Goal: Information Seeking & Learning: Learn about a topic

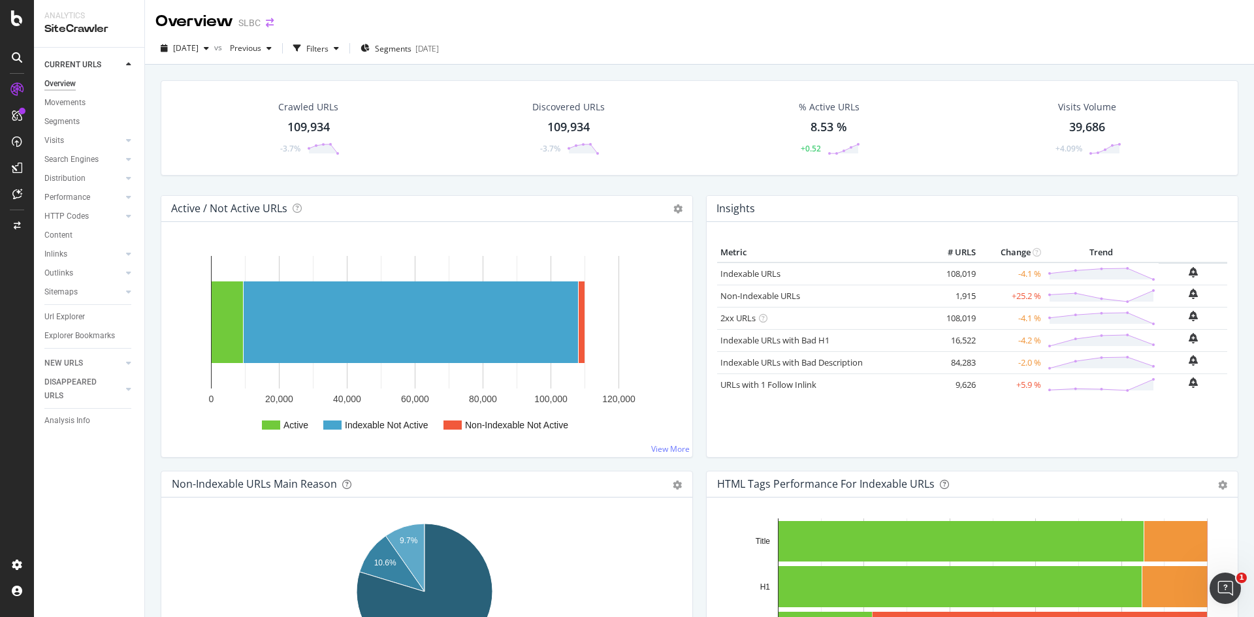
click at [274, 24] on icon "arrow-right-arrow-left" at bounding box center [270, 22] width 8 height 9
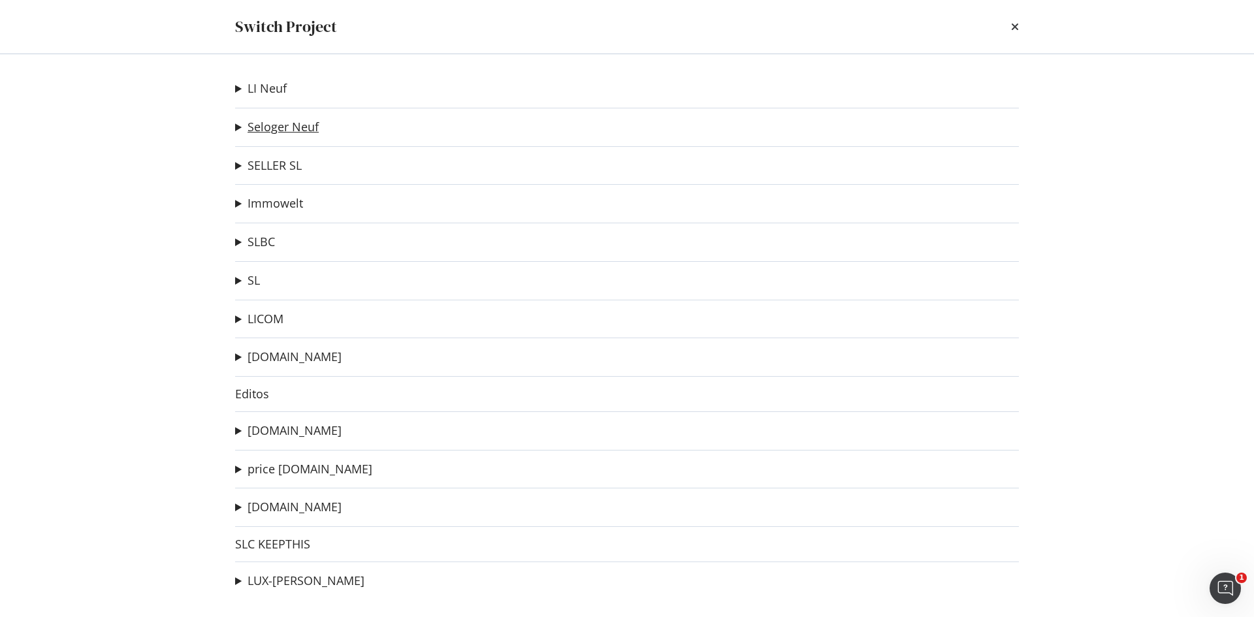
click at [282, 127] on link "Seloger Neuf" at bounding box center [283, 127] width 71 height 14
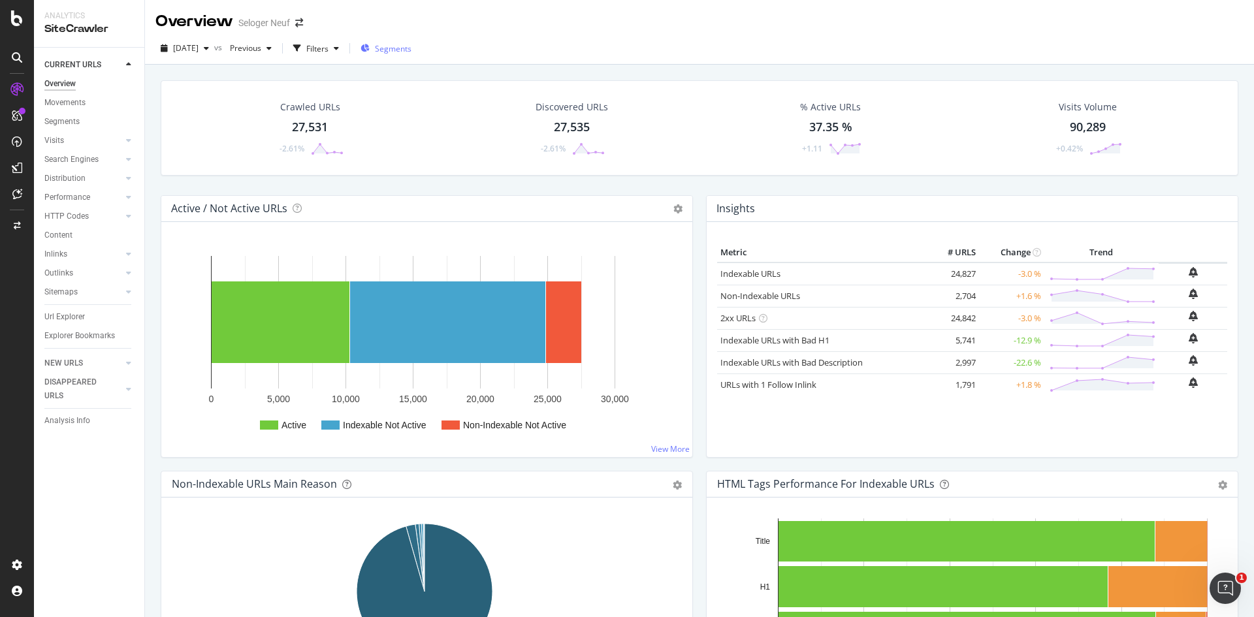
click at [412, 47] on span "Segments" at bounding box center [393, 48] width 37 height 11
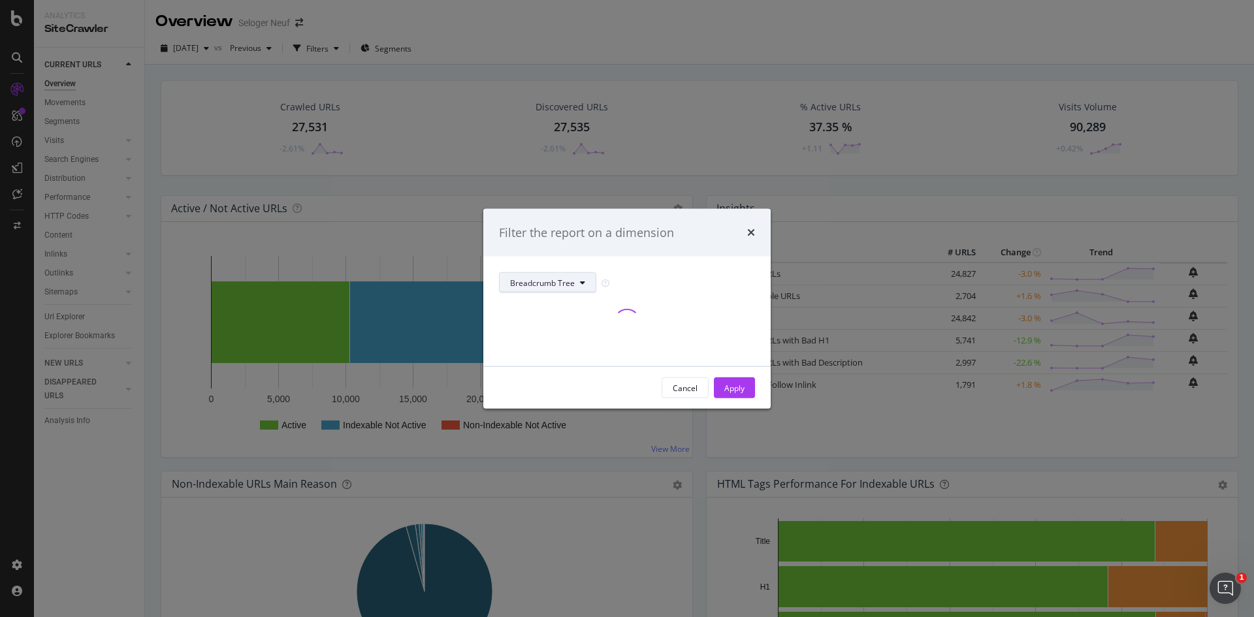
click at [578, 287] on button "Breadcrumb Tree" at bounding box center [547, 282] width 97 height 21
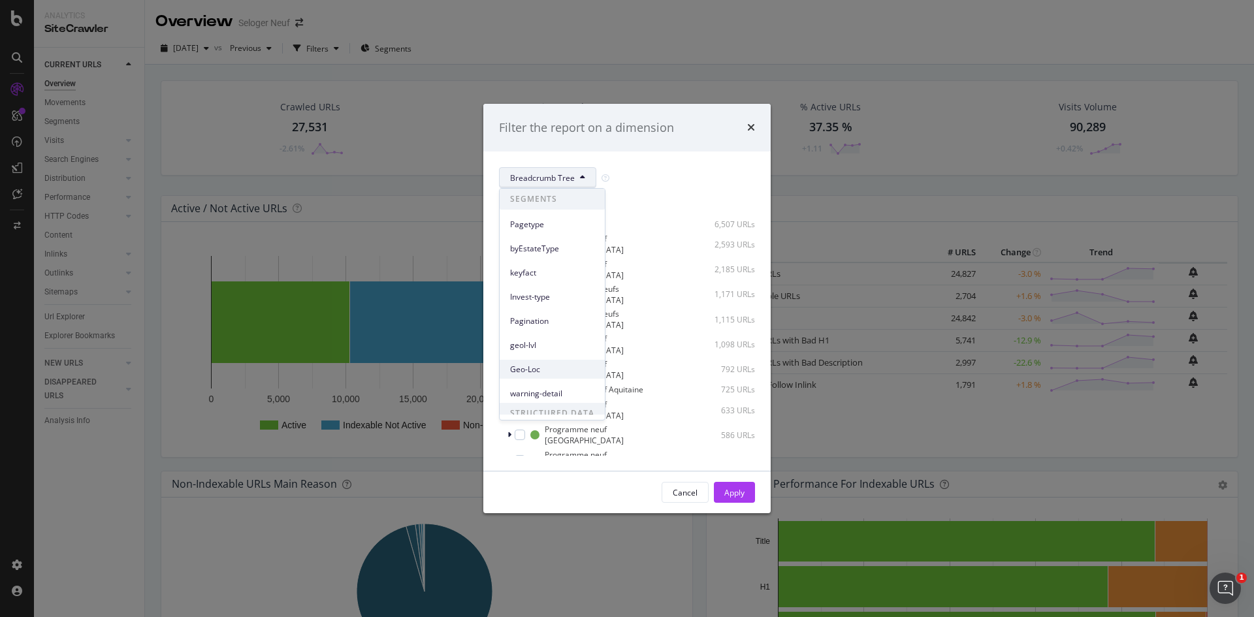
click at [547, 370] on span "Geo-Loc" at bounding box center [552, 370] width 84 height 12
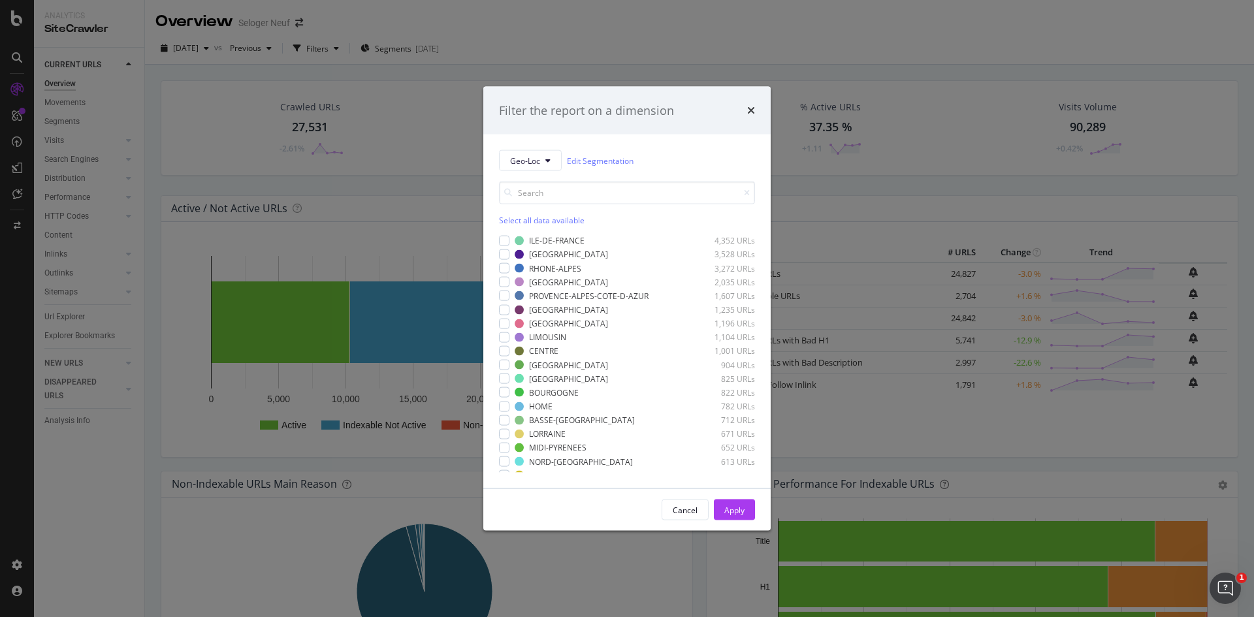
click at [695, 42] on div "Filter the report on a dimension Geo-Loc Edit Segmentation Select all data avai…" at bounding box center [627, 308] width 1254 height 617
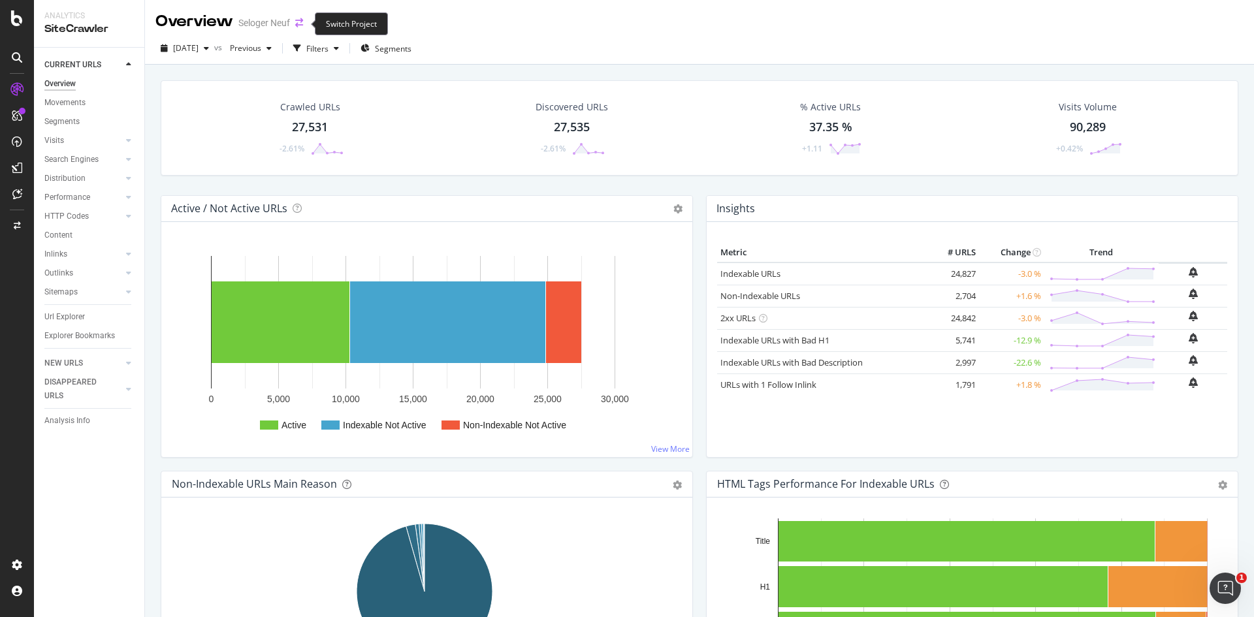
click at [297, 22] on icon "arrow-right-arrow-left" at bounding box center [299, 22] width 8 height 9
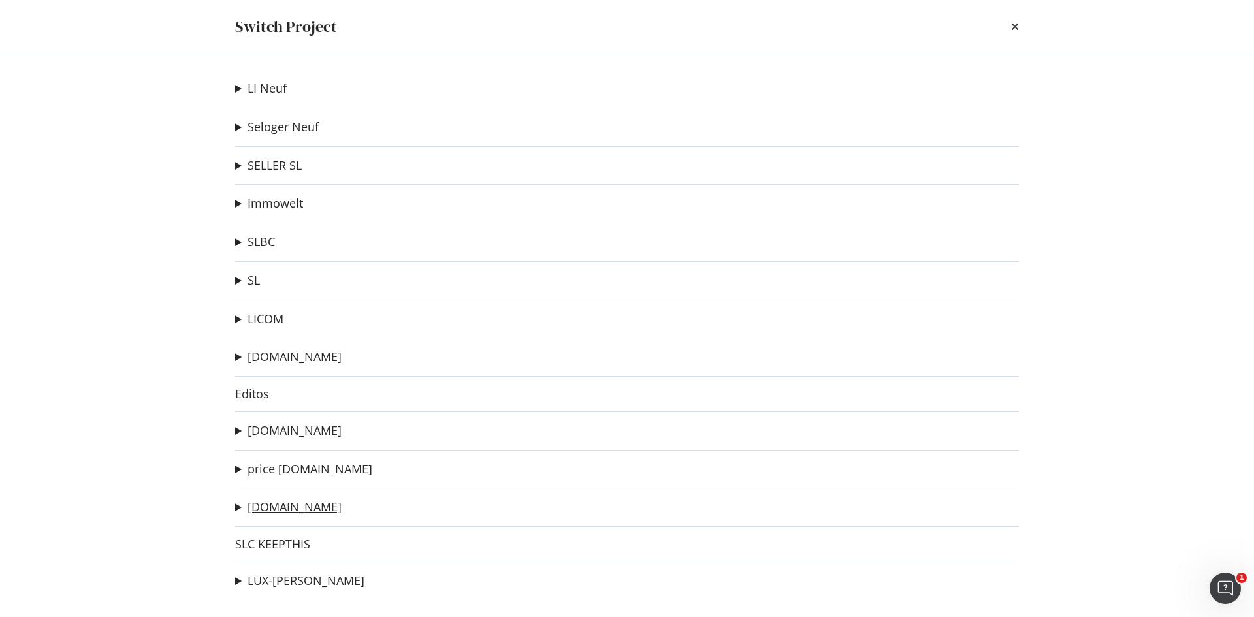
click at [301, 510] on link "[DOMAIN_NAME]" at bounding box center [295, 507] width 94 height 14
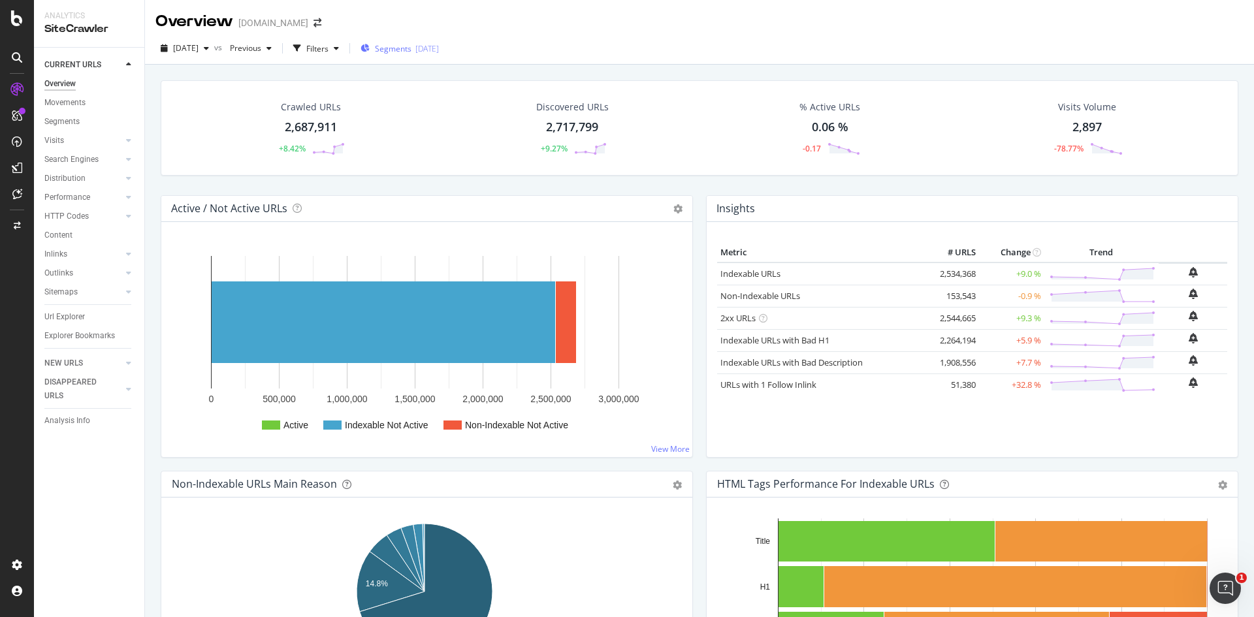
click at [412, 48] on span "Segments" at bounding box center [393, 48] width 37 height 11
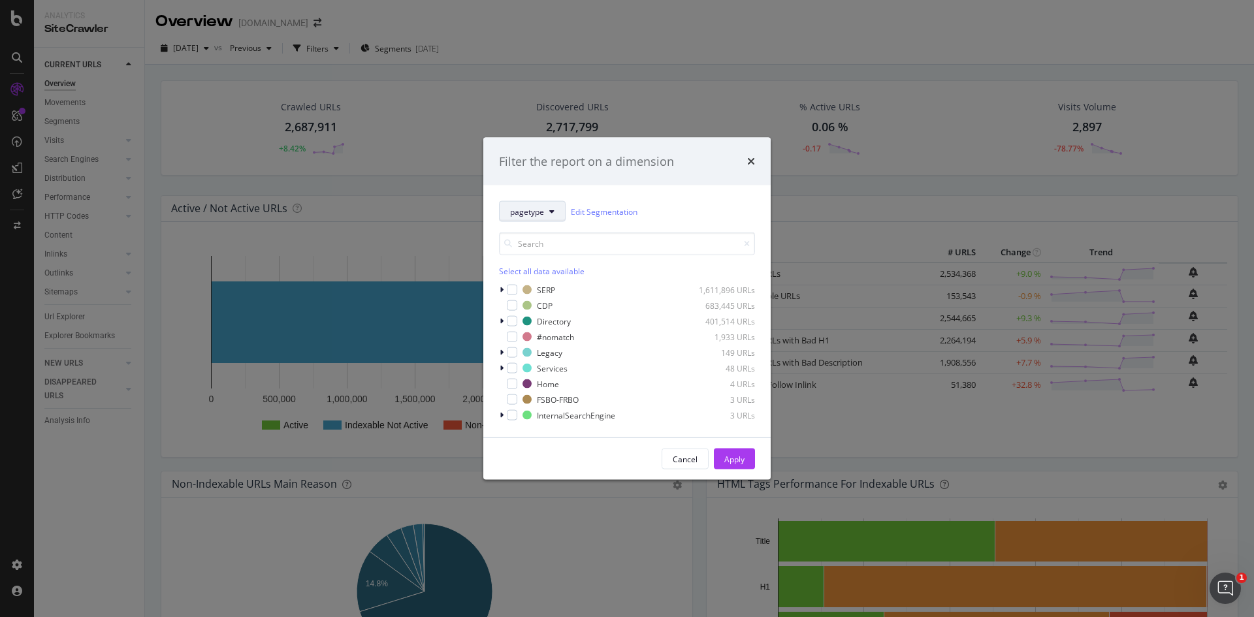
click at [552, 211] on icon "modal" at bounding box center [551, 212] width 5 height 8
click at [545, 347] on span "geo-lvl" at bounding box center [552, 346] width 84 height 12
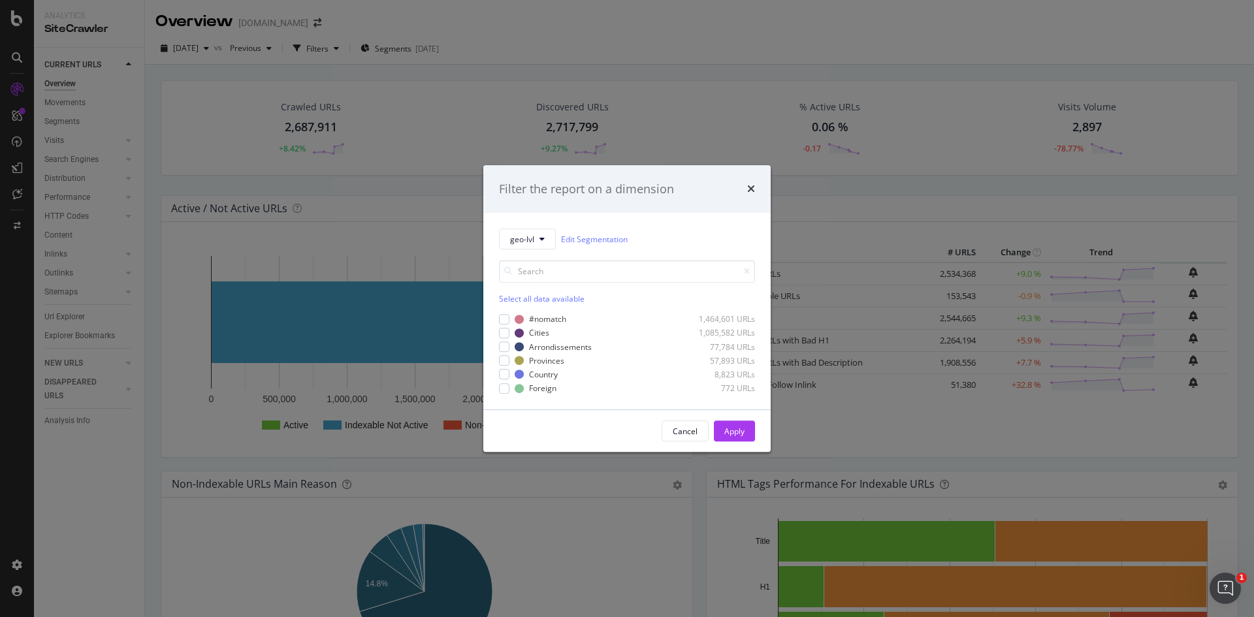
click at [492, 20] on div "Filter the report on a dimension geo-lvl Edit Segmentation Select all data avai…" at bounding box center [627, 308] width 1254 height 617
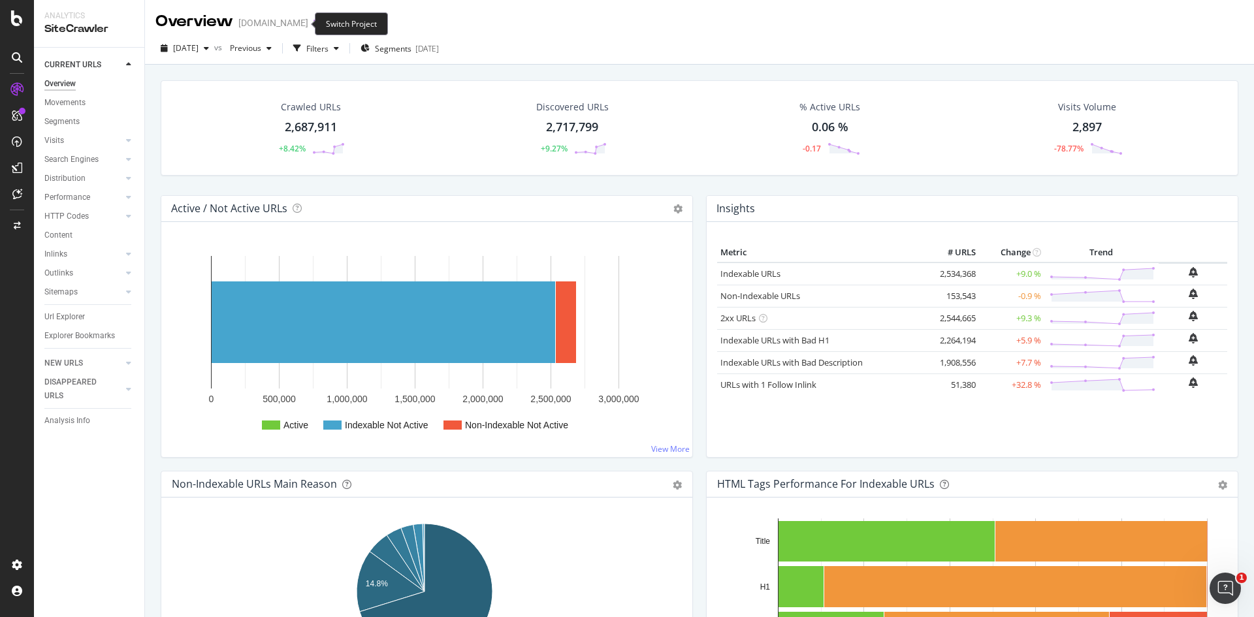
click at [314, 22] on icon "arrow-right-arrow-left" at bounding box center [318, 22] width 8 height 9
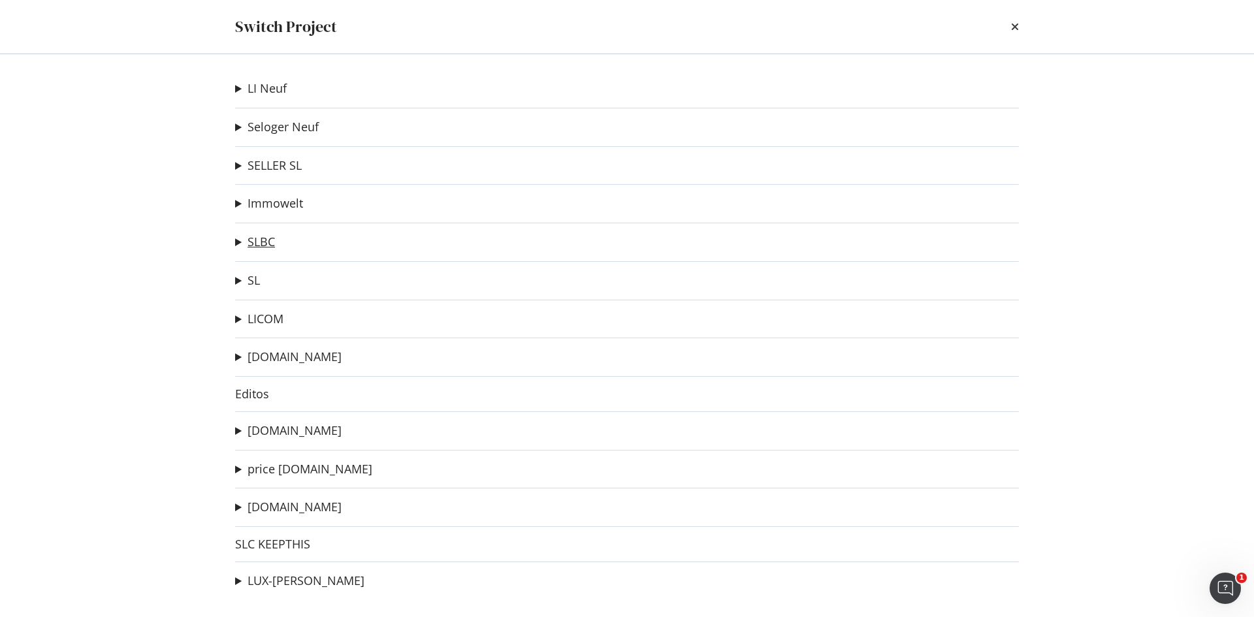
click at [268, 238] on link "SLBC" at bounding box center [261, 242] width 27 height 14
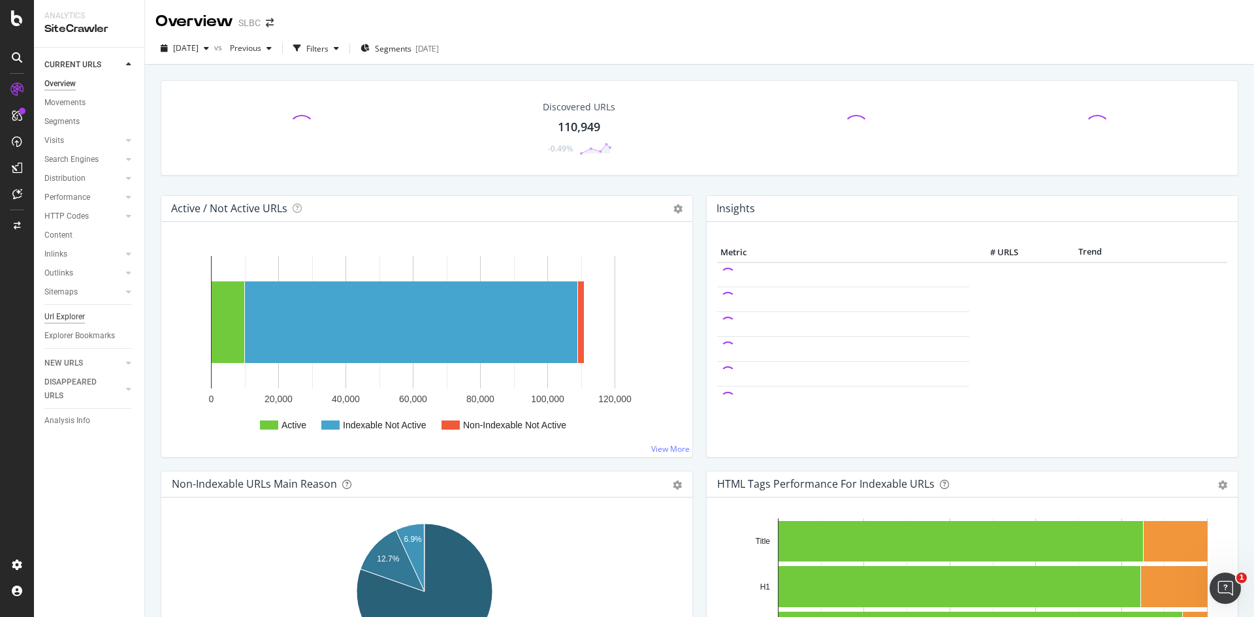
click at [74, 319] on div "Url Explorer" at bounding box center [64, 317] width 41 height 14
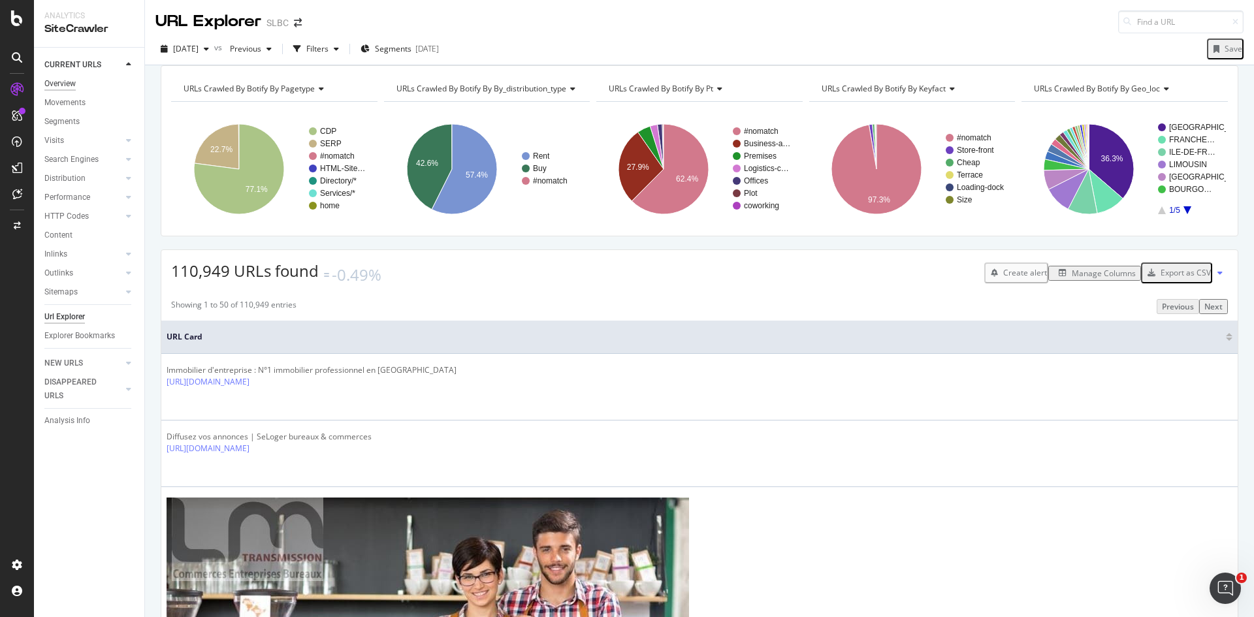
click at [69, 84] on div "Overview" at bounding box center [59, 84] width 31 height 14
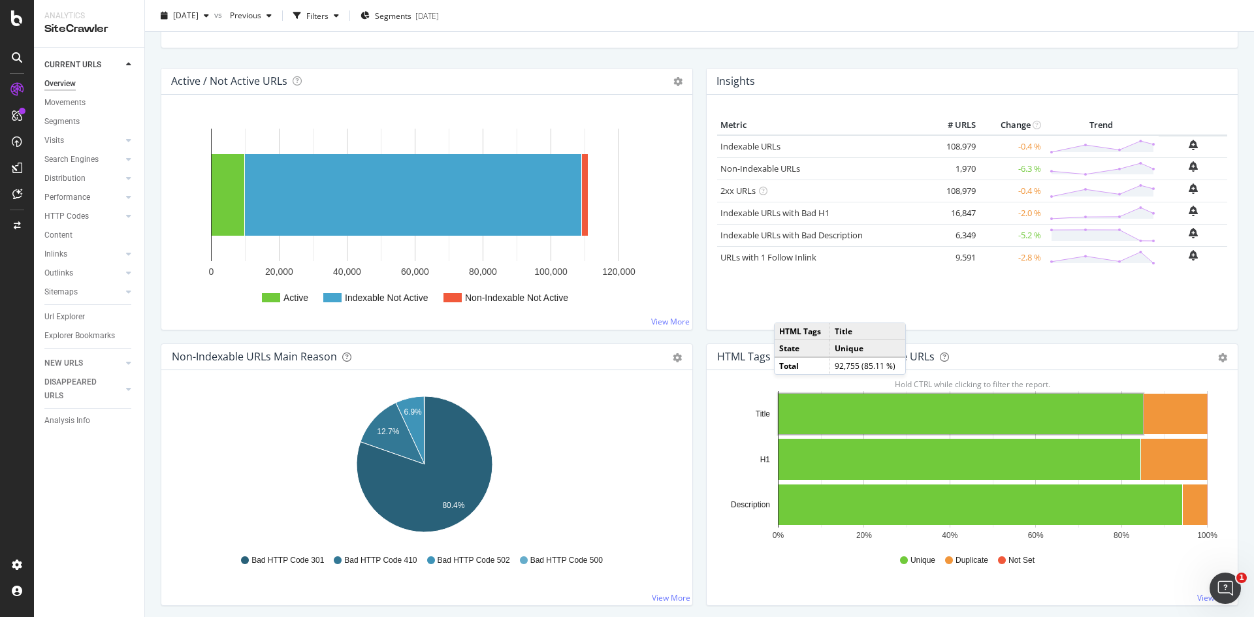
scroll to position [65, 0]
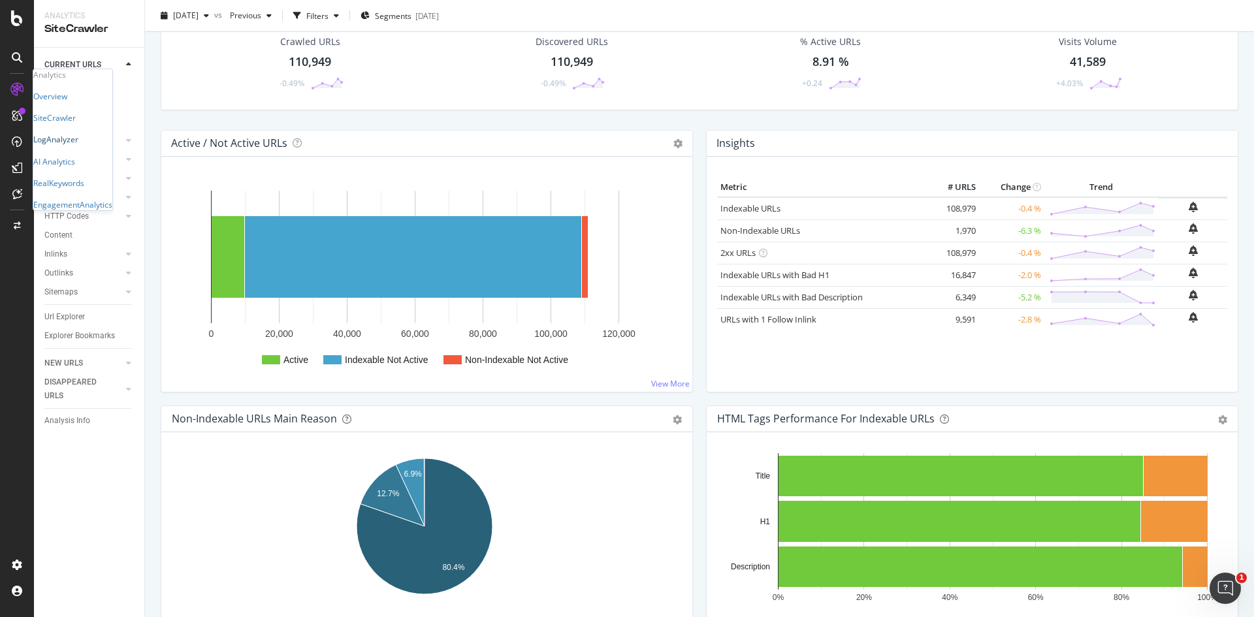
click at [78, 145] on div "LogAnalyzer" at bounding box center [55, 139] width 45 height 11
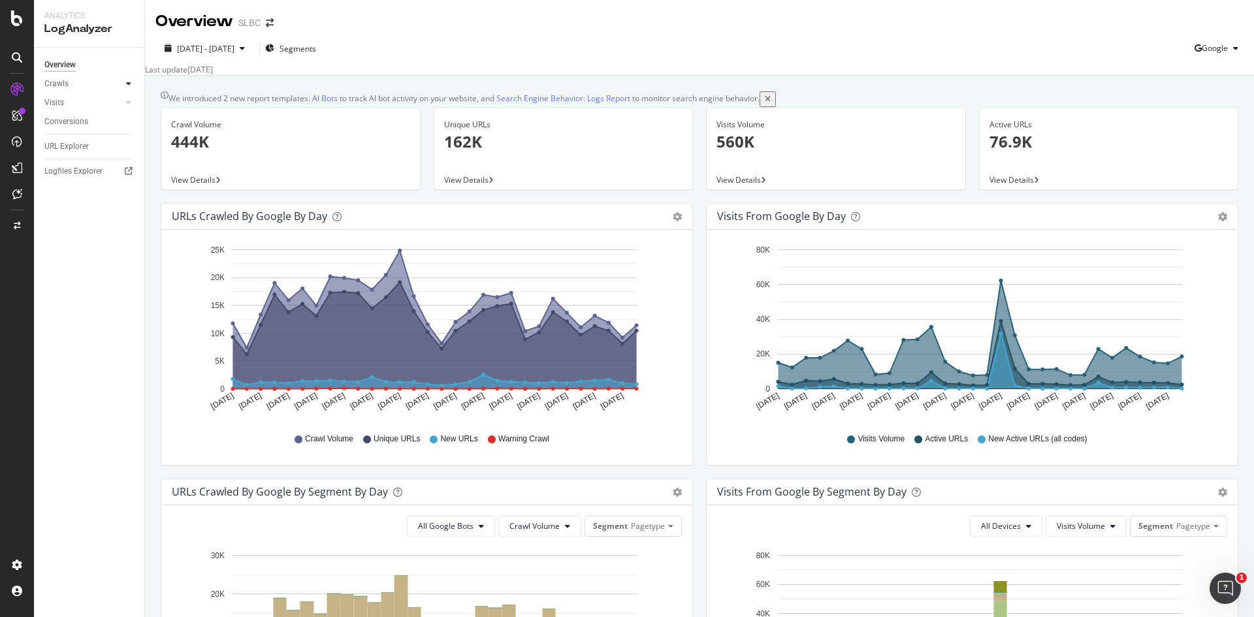
click at [133, 88] on div at bounding box center [128, 83] width 13 height 13
click at [85, 153] on div "HTTP Codes" at bounding box center [72, 155] width 44 height 14
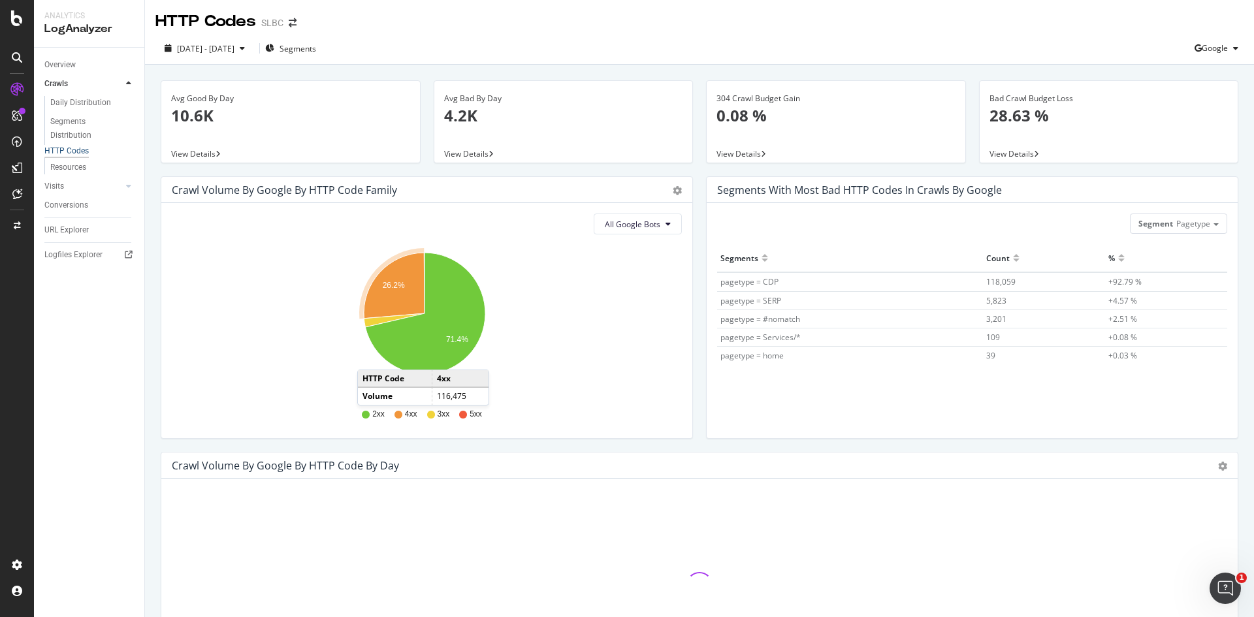
scroll to position [327, 0]
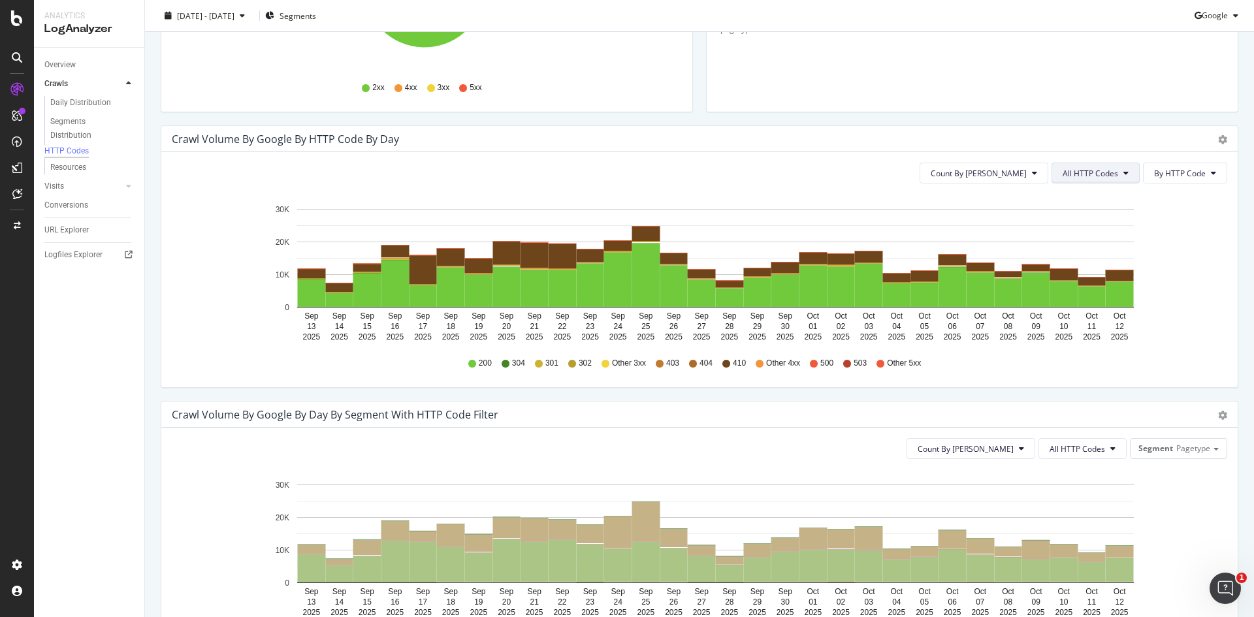
click at [1103, 174] on span "All HTTP Codes" at bounding box center [1091, 173] width 56 height 11
click at [1096, 244] on span "Bad HTTP Codes" at bounding box center [1088, 248] width 66 height 12
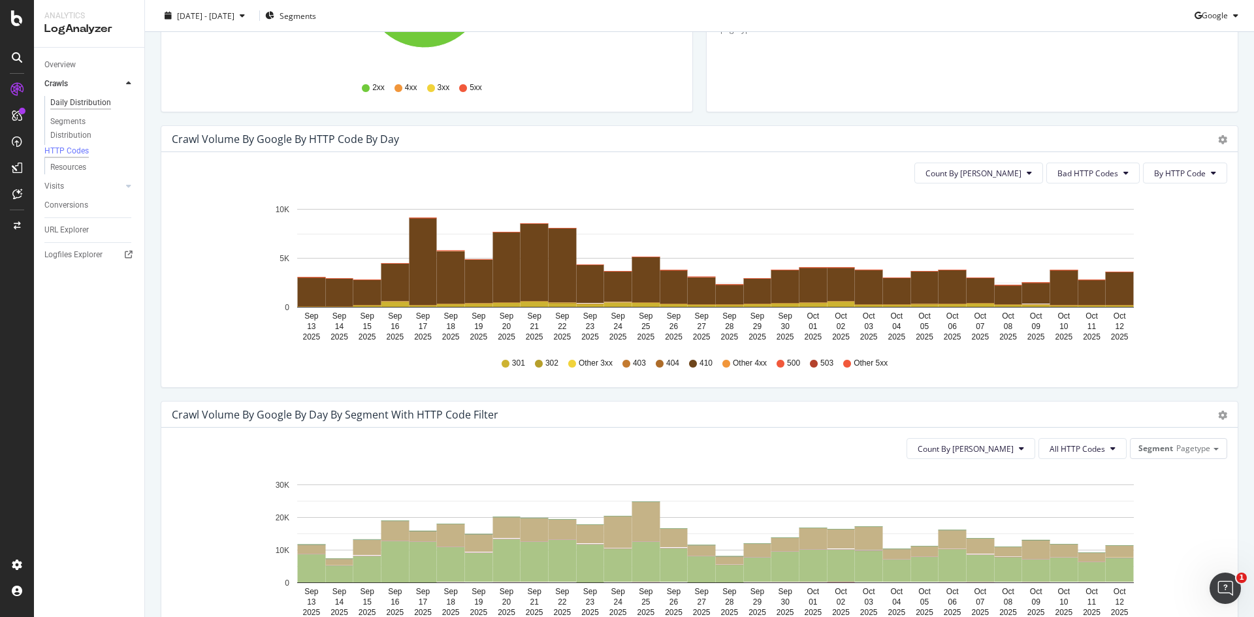
click at [82, 105] on div "Daily Distribution" at bounding box center [80, 103] width 61 height 14
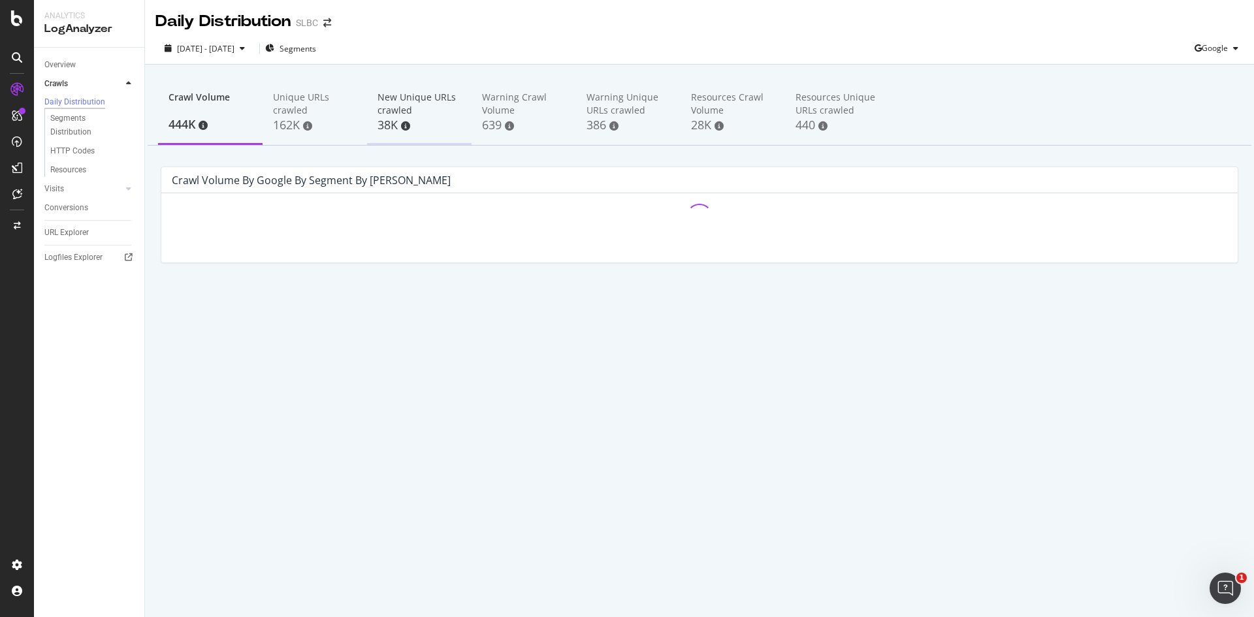
click at [393, 112] on div "New Unique URLs crawled" at bounding box center [420, 104] width 84 height 26
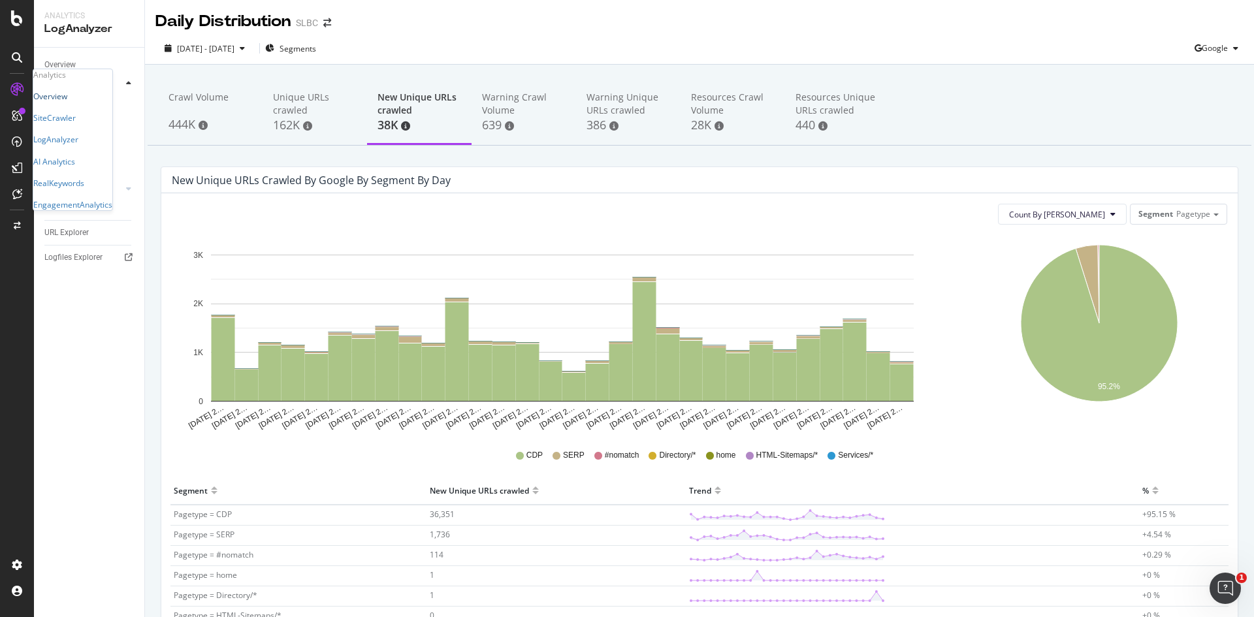
click at [67, 102] on div "Overview" at bounding box center [50, 96] width 34 height 11
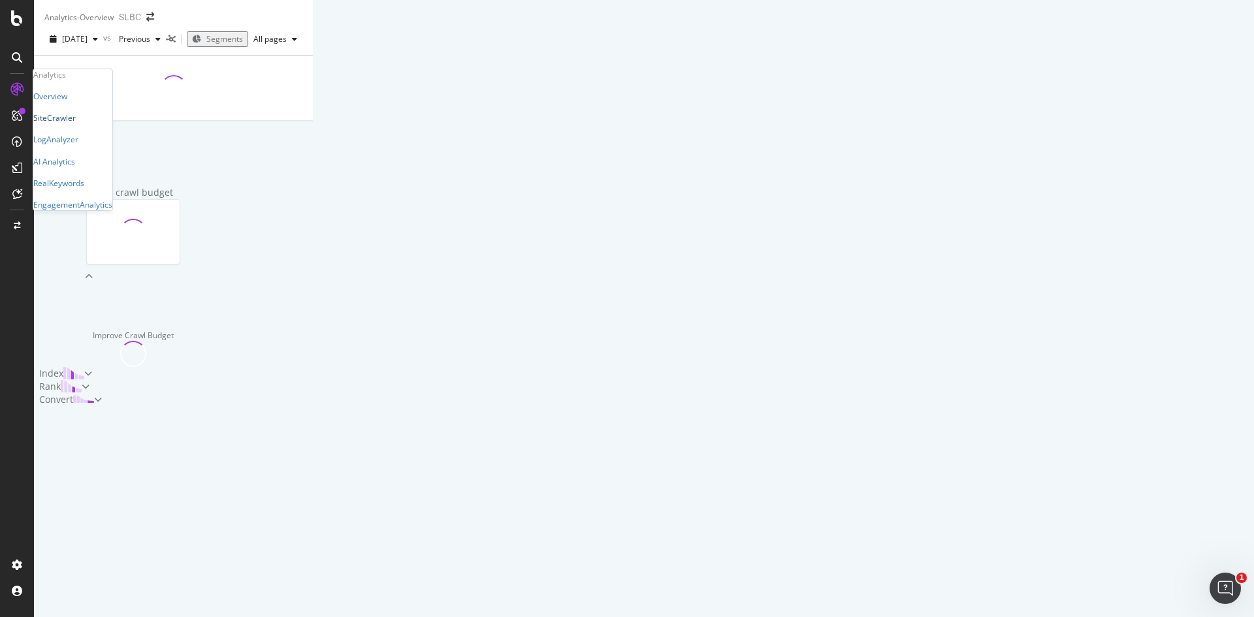
click at [64, 123] on div "SiteCrawler" at bounding box center [54, 117] width 42 height 11
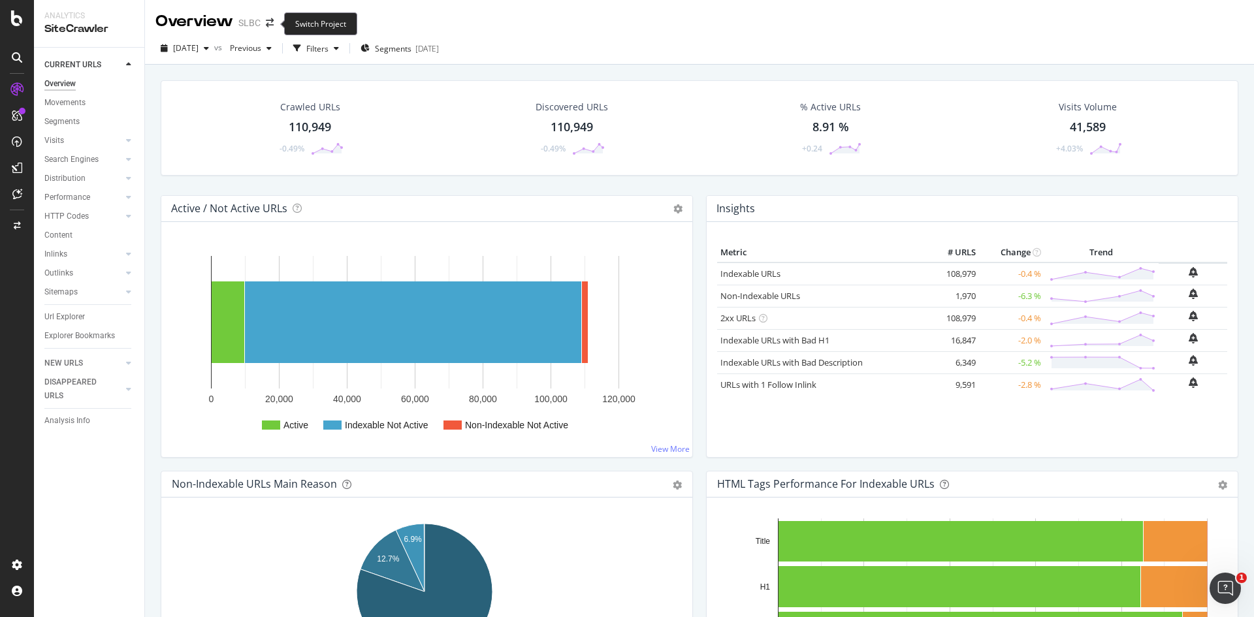
click at [280, 22] on div "Overview SLBC" at bounding box center [220, 21] width 131 height 22
click at [261, 24] on span at bounding box center [270, 22] width 18 height 9
click at [269, 24] on icon "arrow-right-arrow-left" at bounding box center [270, 22] width 8 height 9
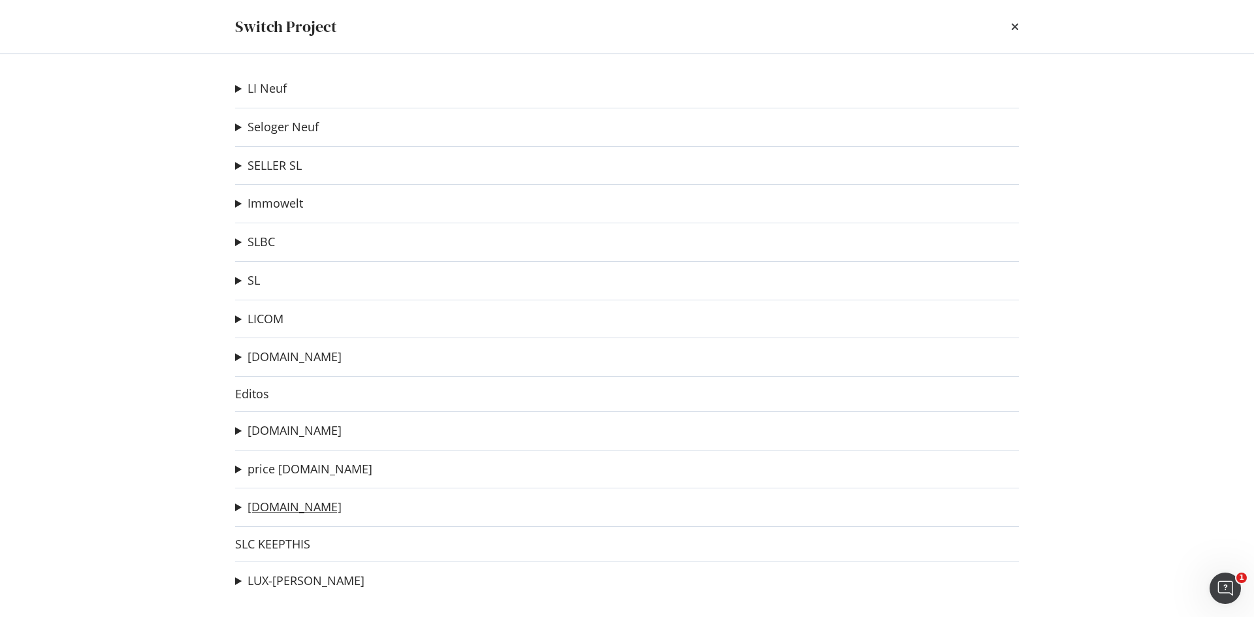
click at [286, 507] on link "[DOMAIN_NAME]" at bounding box center [295, 507] width 94 height 14
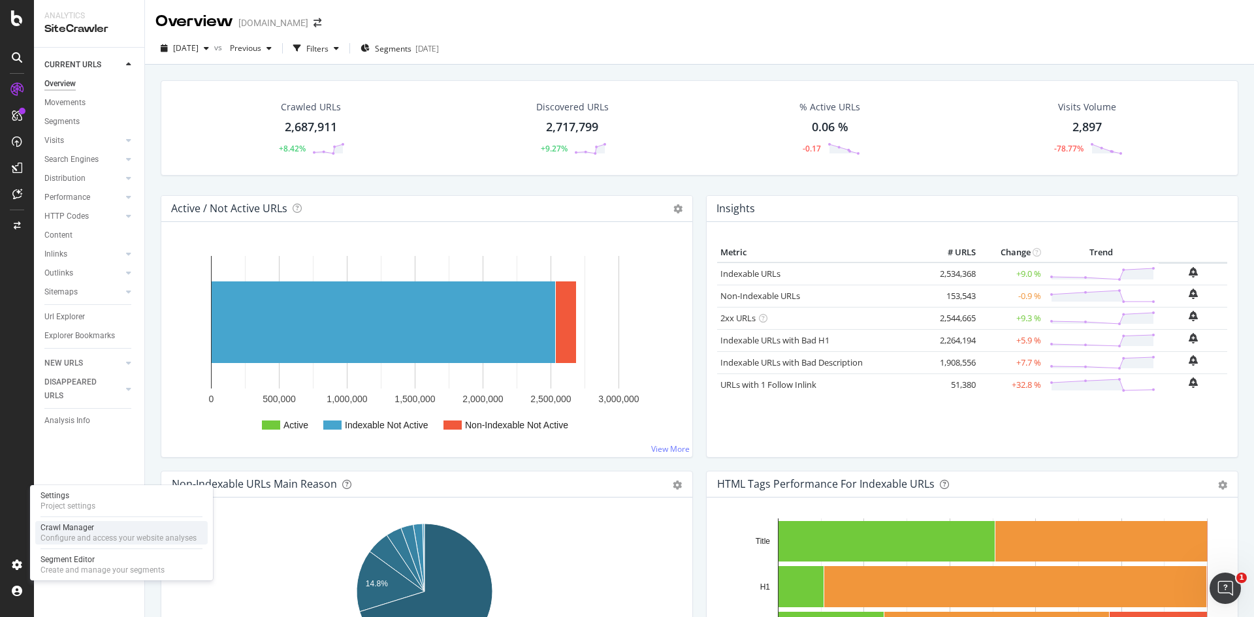
click at [91, 536] on div "Configure and access your website analyses" at bounding box center [119, 538] width 156 height 10
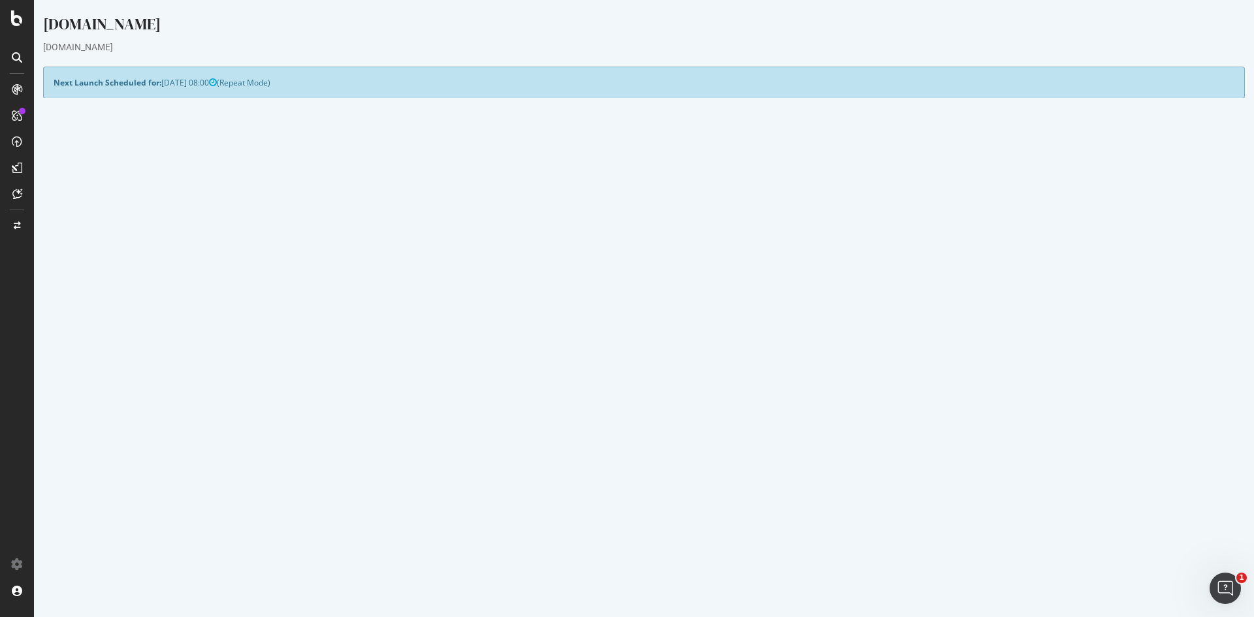
click at [623, 355] on button "Yes! Start Now" at bounding box center [627, 352] width 81 height 21
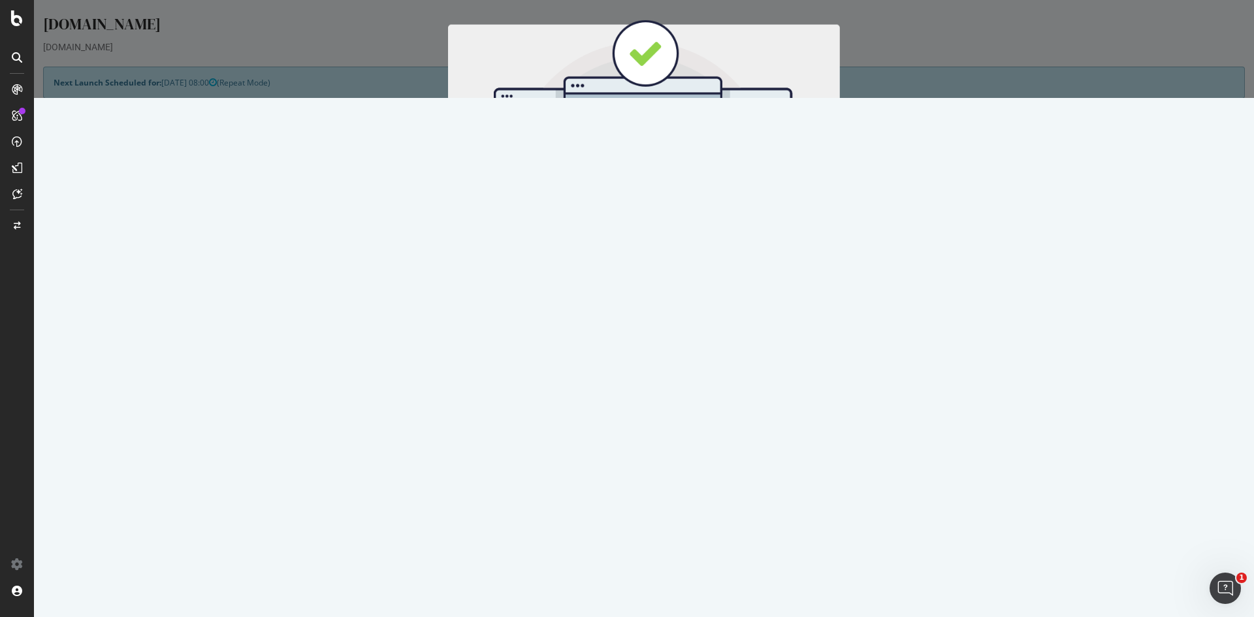
click at [671, 214] on button "Start Now" at bounding box center [668, 217] width 57 height 22
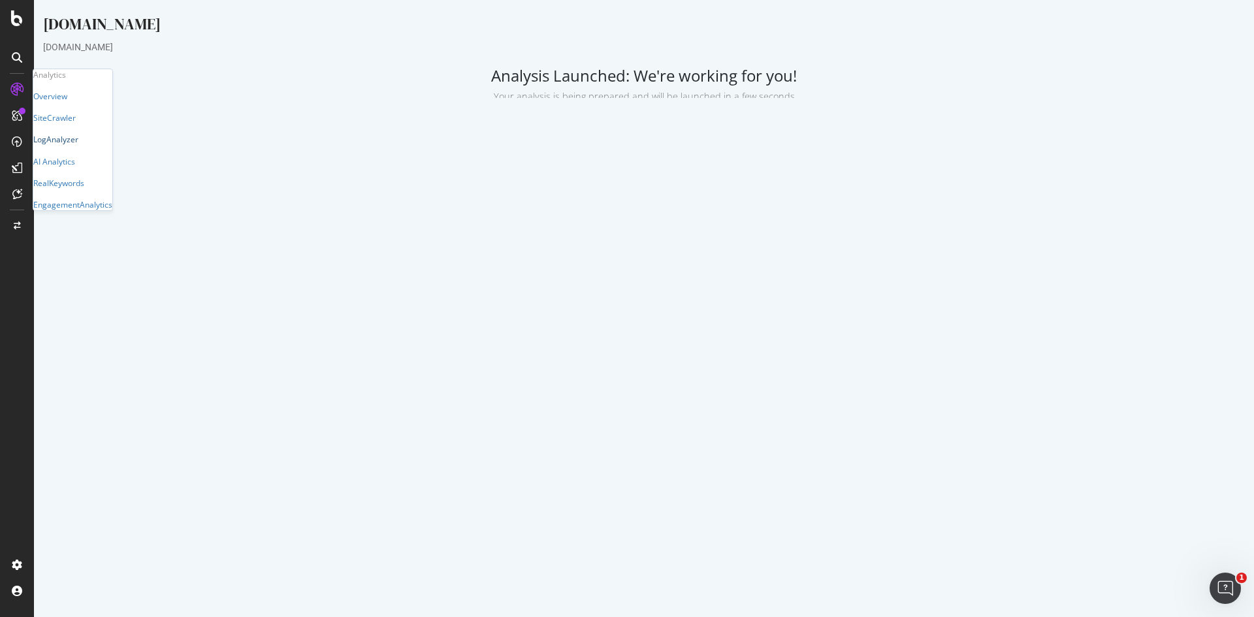
click at [78, 145] on div "LogAnalyzer" at bounding box center [55, 139] width 45 height 11
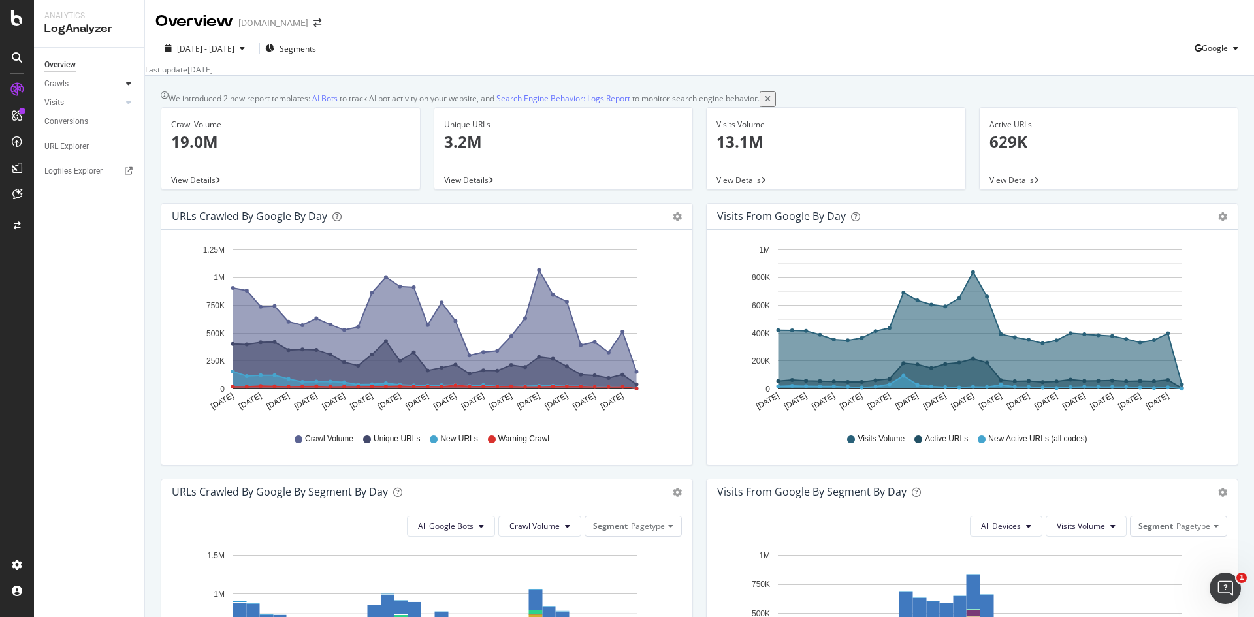
click at [130, 83] on icon at bounding box center [128, 84] width 5 height 8
click at [77, 157] on div "HTTP Codes" at bounding box center [72, 155] width 44 height 14
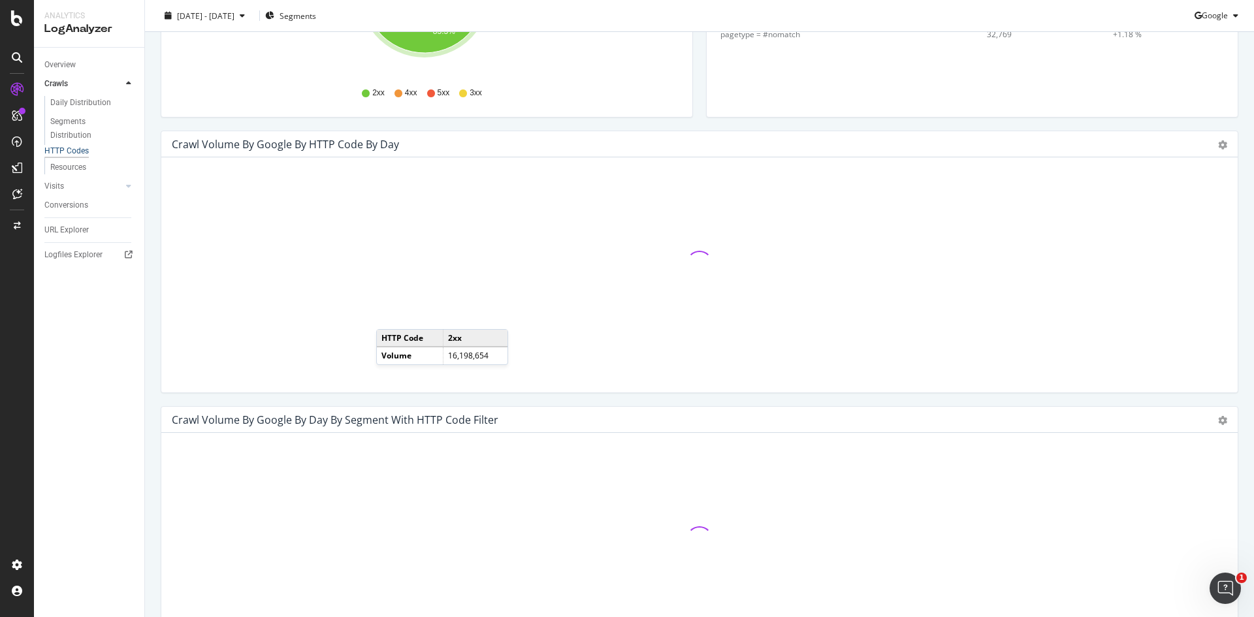
scroll to position [327, 0]
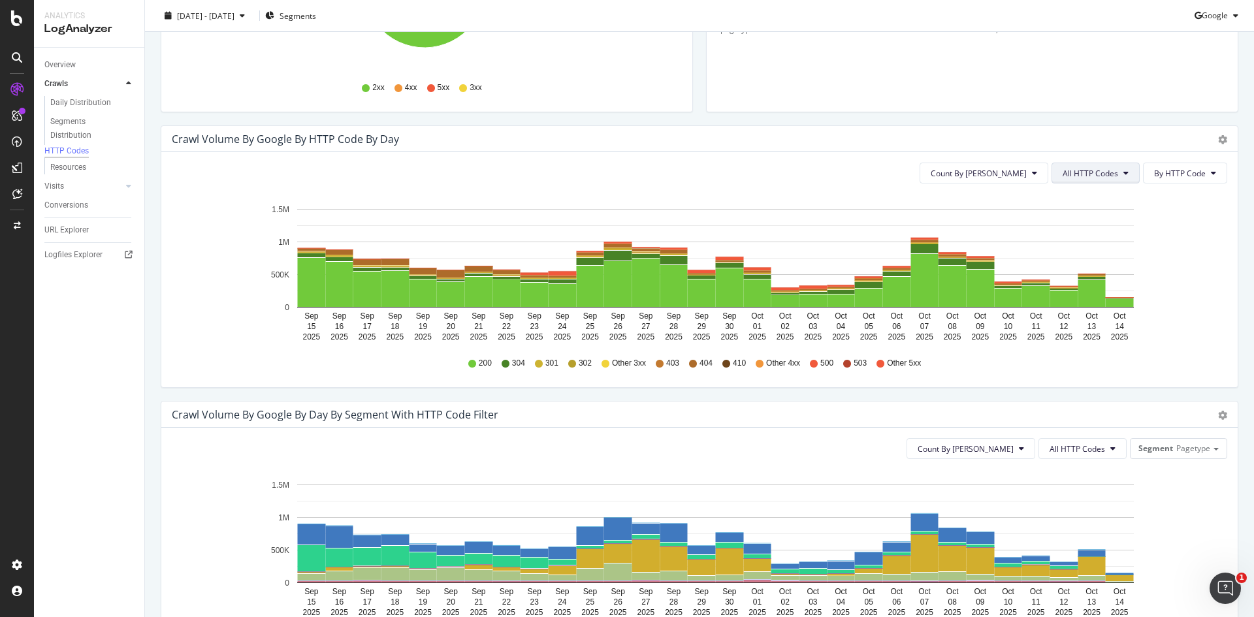
click at [1102, 175] on span "All HTTP Codes" at bounding box center [1091, 173] width 56 height 11
click at [1088, 238] on div "Bad HTTP Codes" at bounding box center [1088, 245] width 87 height 24
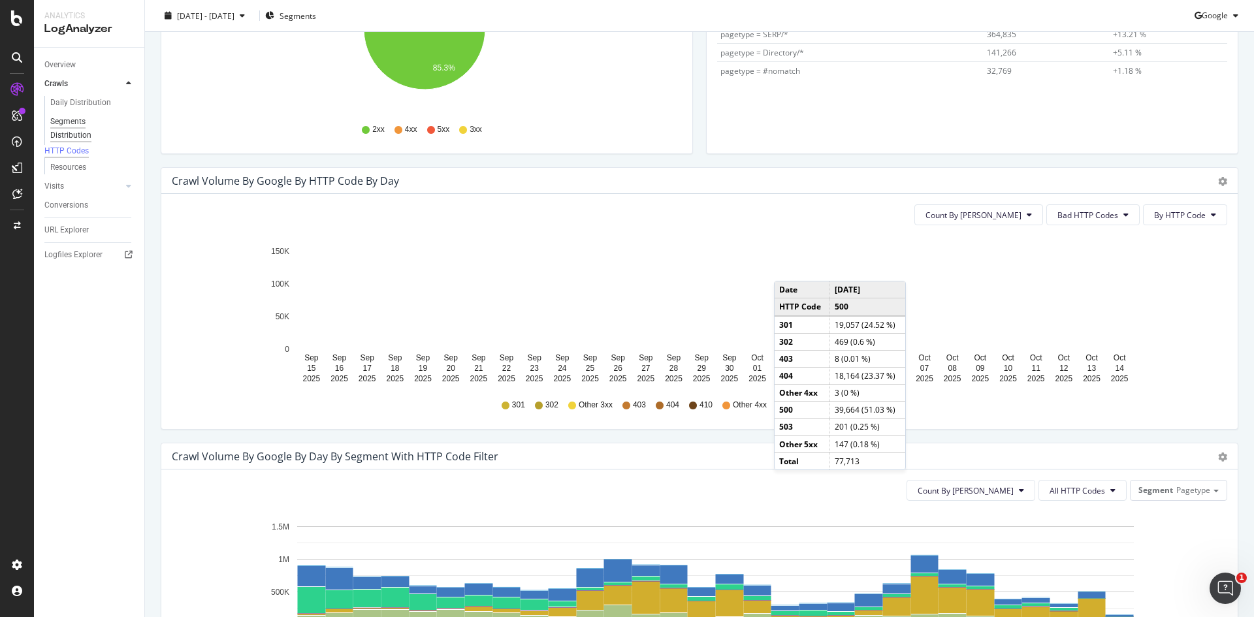
scroll to position [261, 0]
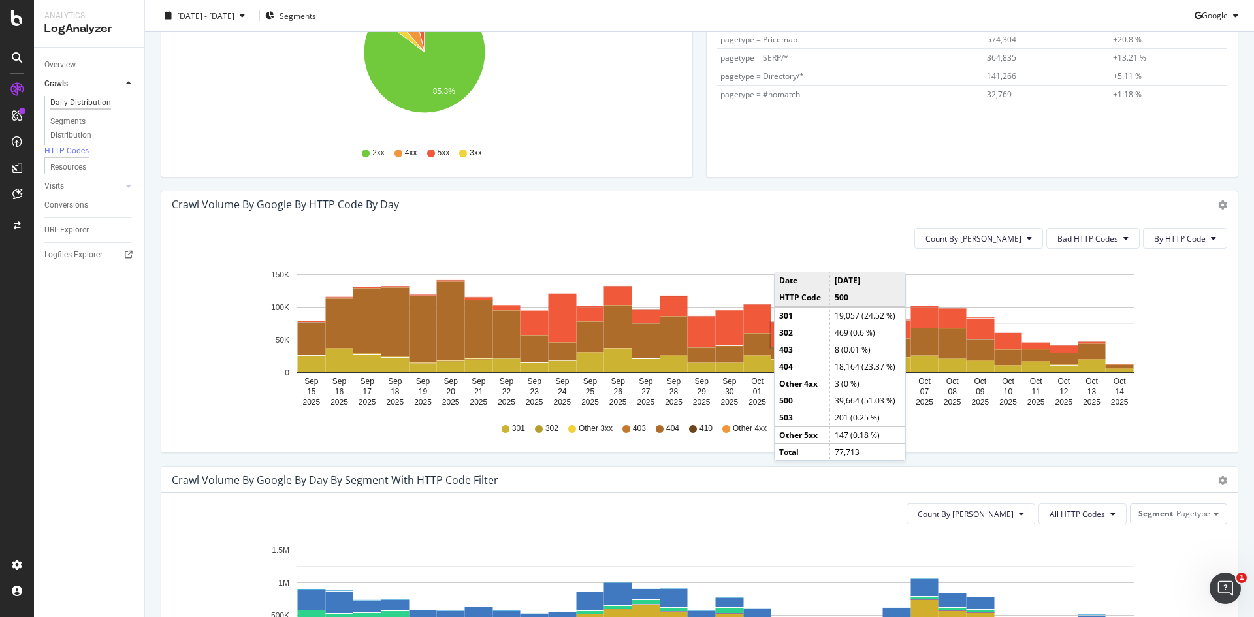
click at [91, 104] on div "Daily Distribution" at bounding box center [80, 103] width 61 height 14
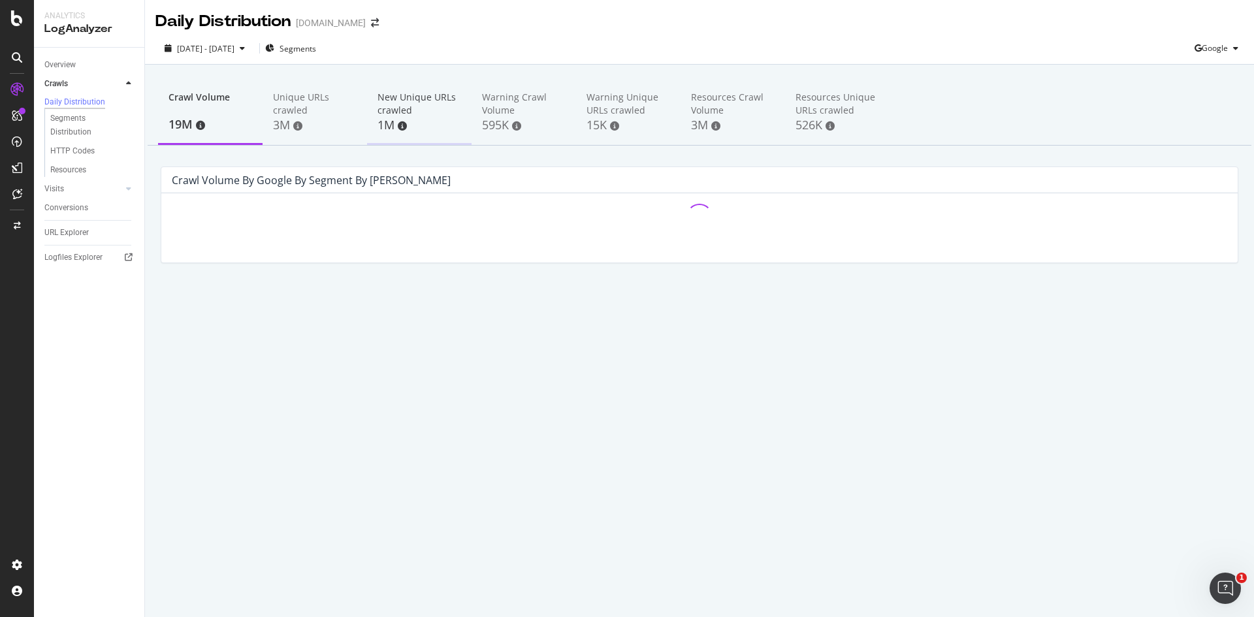
click at [400, 103] on div "New Unique URLs crawled" at bounding box center [420, 104] width 84 height 26
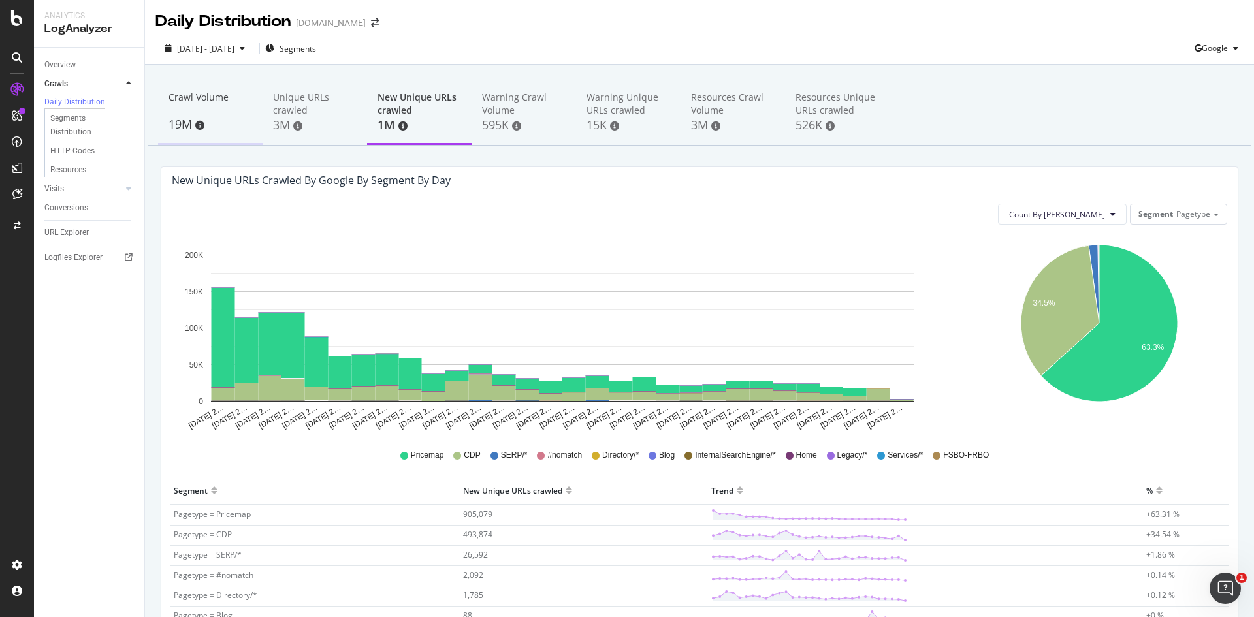
click at [200, 101] on div "Crawl Volume" at bounding box center [211, 103] width 84 height 25
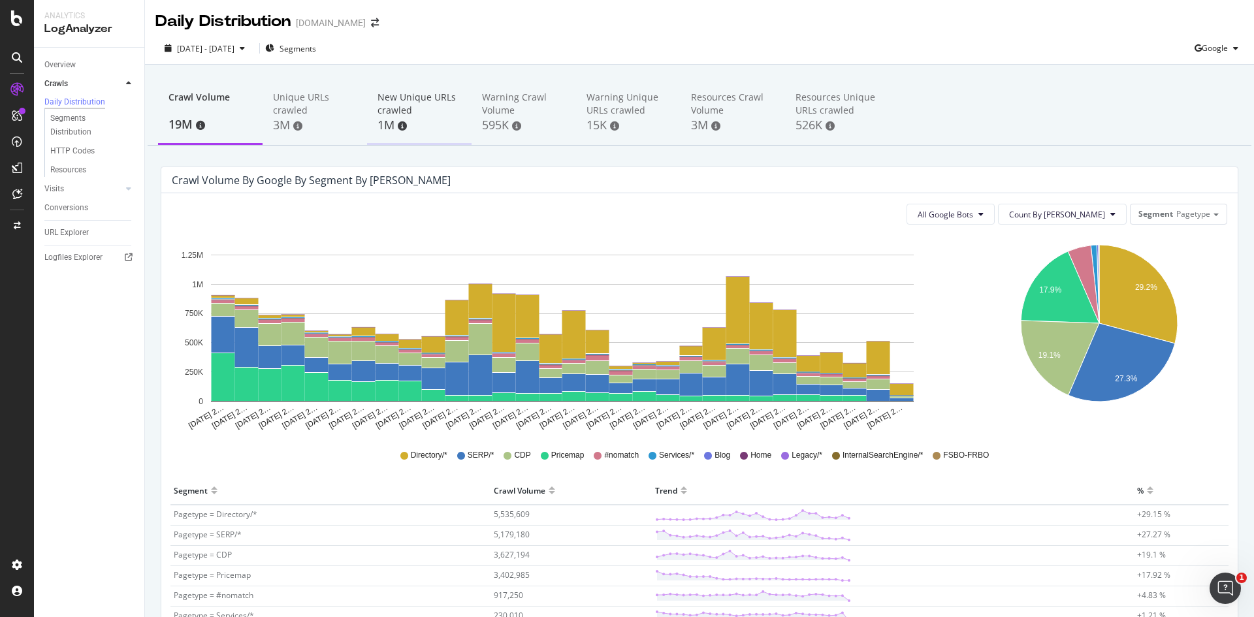
click at [400, 107] on div "New Unique URLs crawled" at bounding box center [420, 104] width 84 height 26
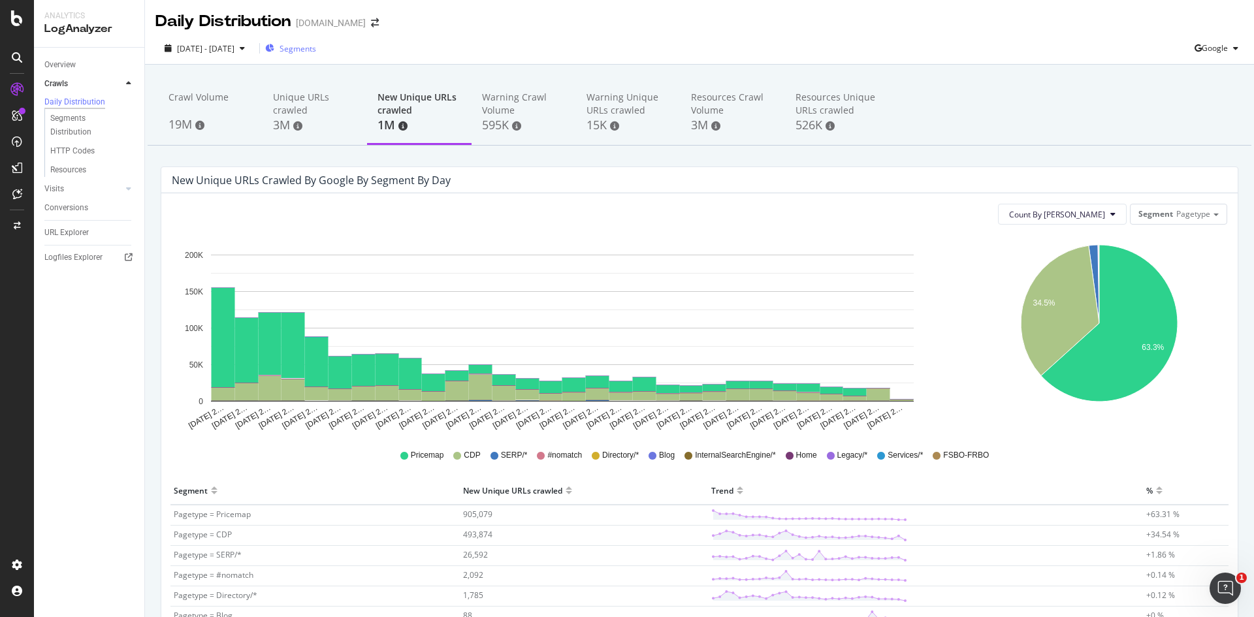
click at [316, 48] on span "Segments" at bounding box center [298, 48] width 37 height 11
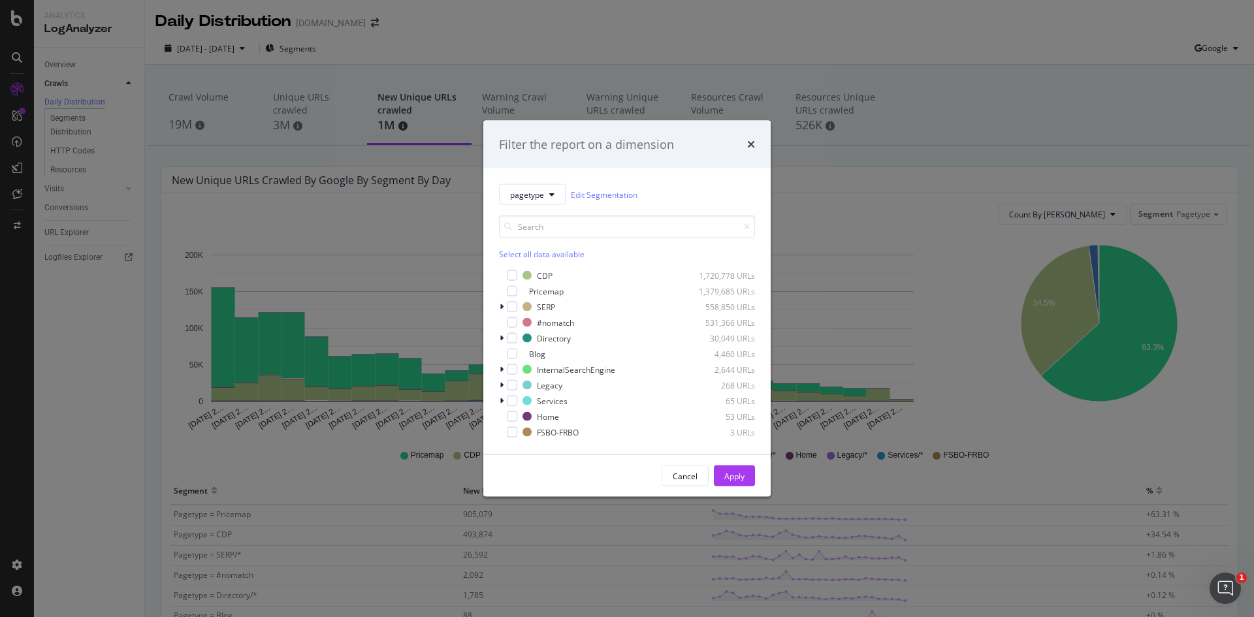
click at [555, 253] on div "Select all data available" at bounding box center [627, 254] width 256 height 11
click at [516, 291] on div "modal" at bounding box center [512, 291] width 10 height 10
click at [739, 472] on div "Apply" at bounding box center [735, 475] width 20 height 11
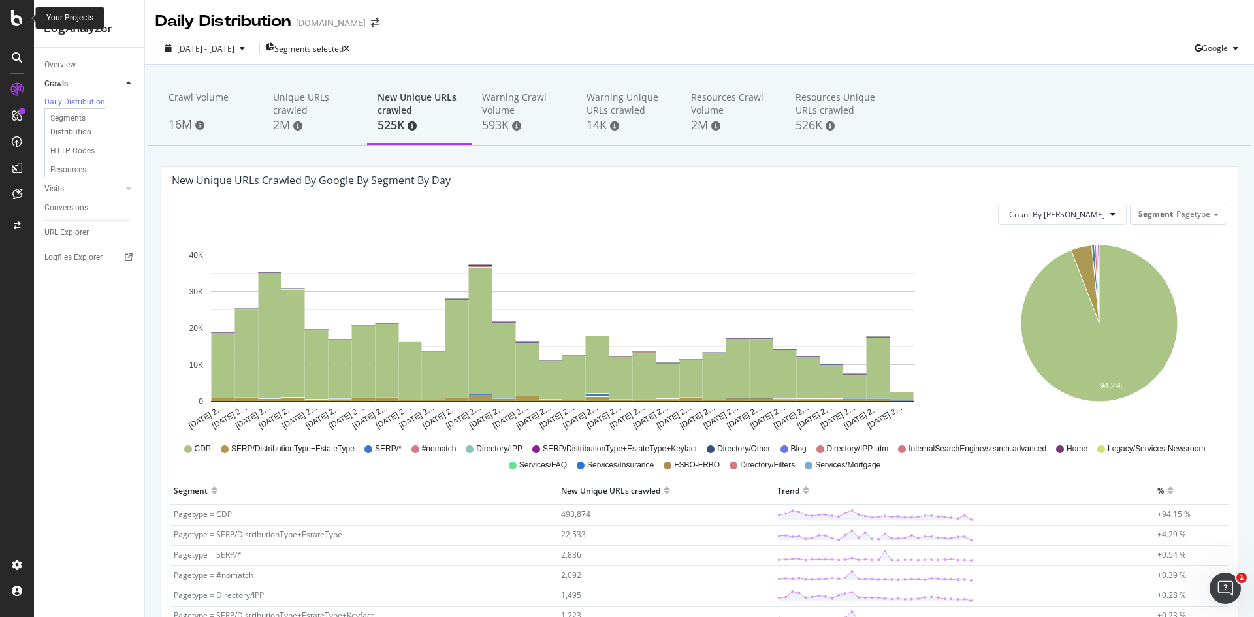
click at [20, 19] on icon at bounding box center [17, 18] width 12 height 16
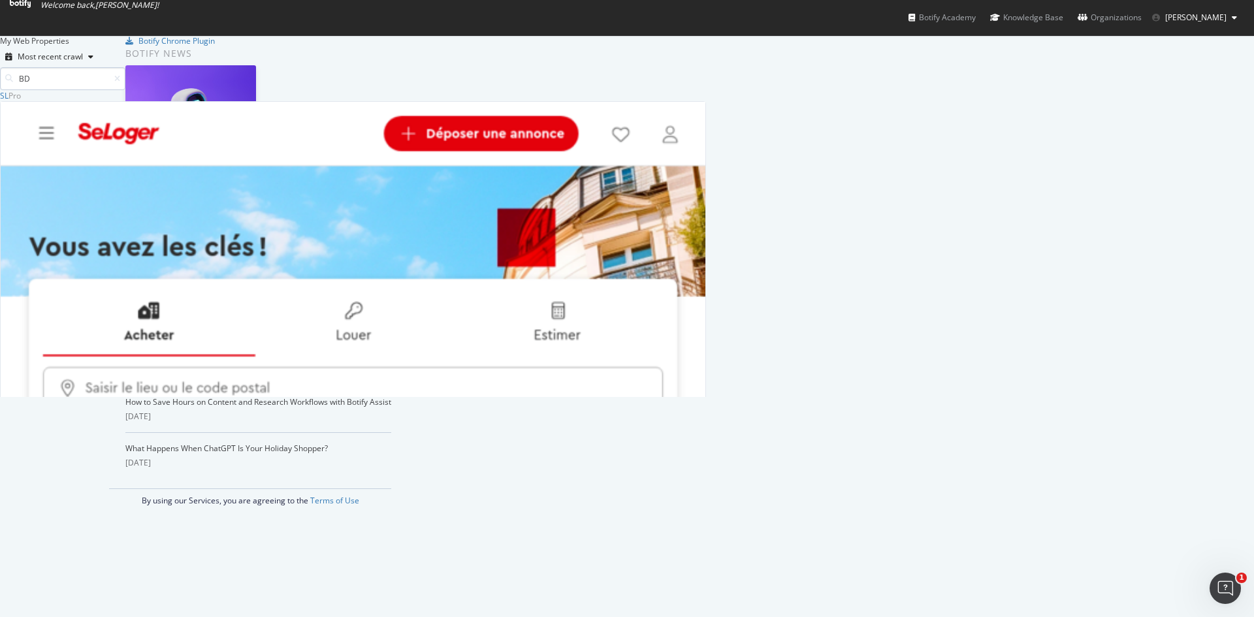
scroll to position [297, 696]
type input "BD"
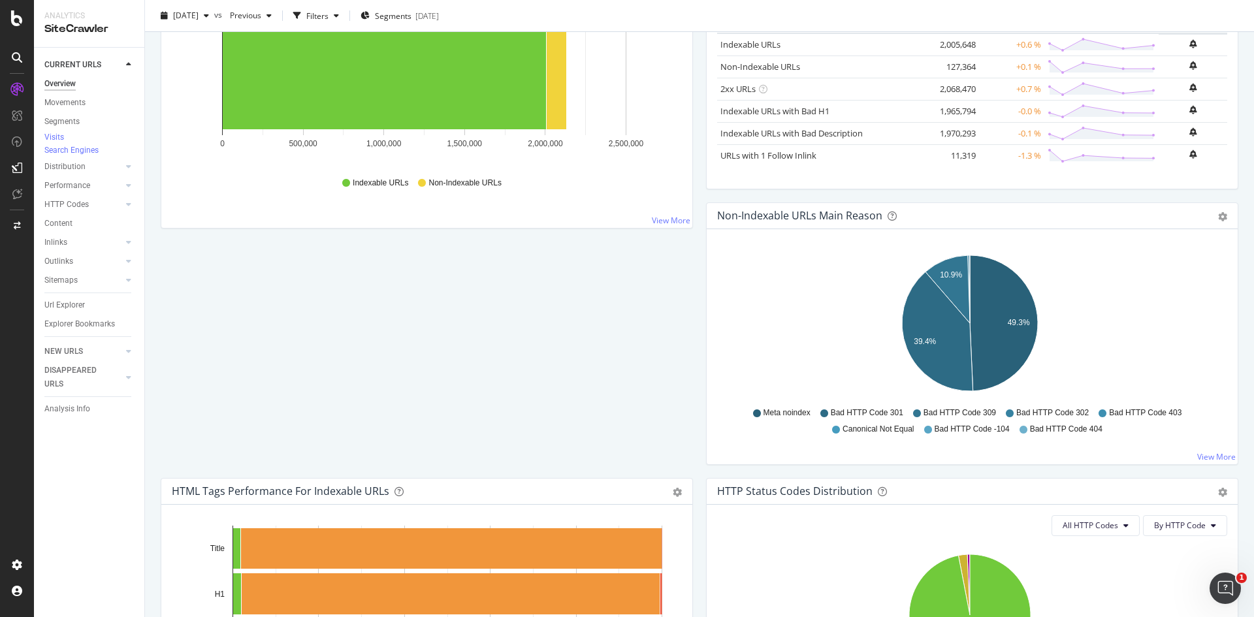
scroll to position [327, 0]
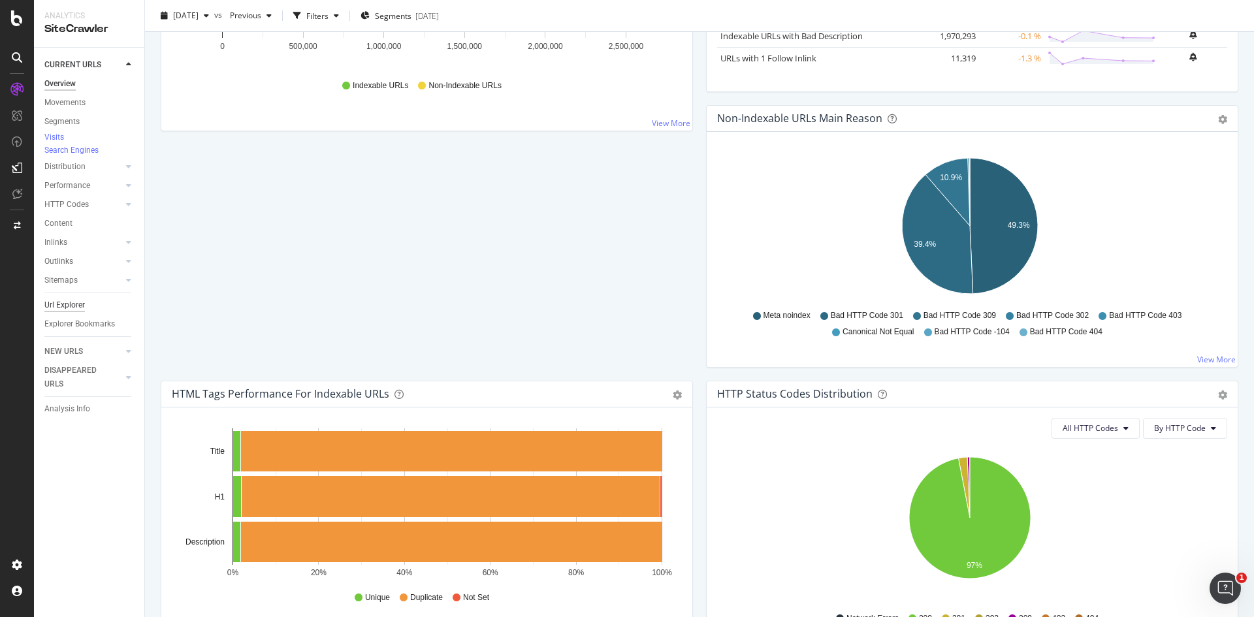
click at [68, 312] on div "Url Explorer" at bounding box center [64, 306] width 41 height 14
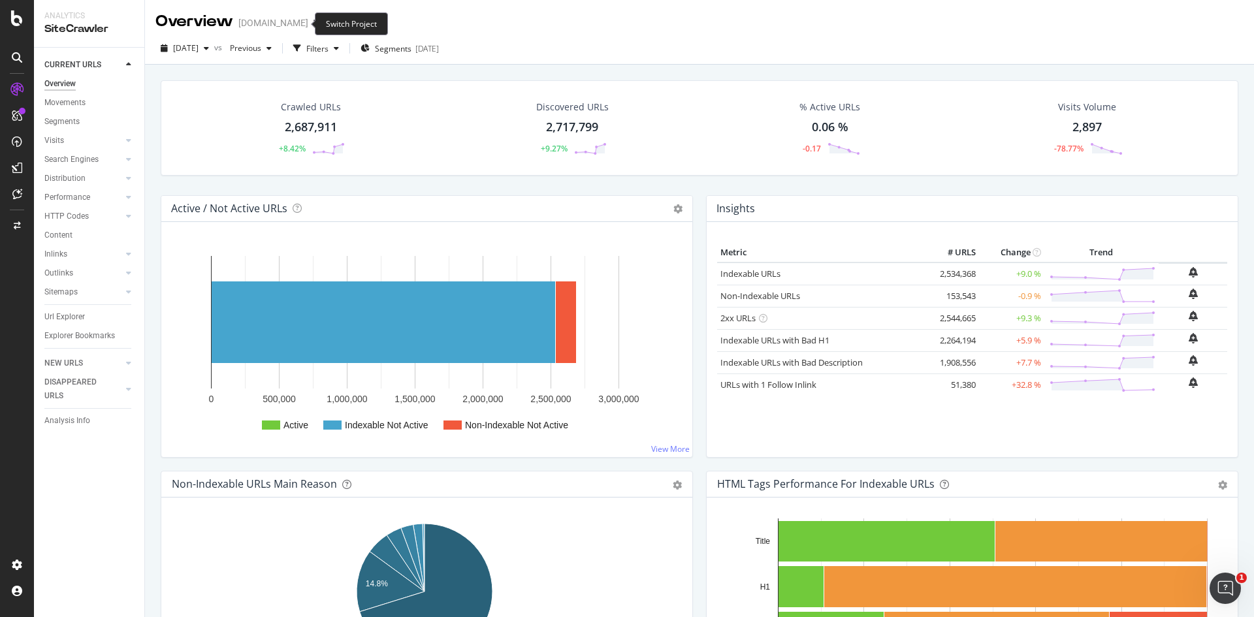
click at [308, 27] on span at bounding box center [317, 22] width 18 height 9
click at [314, 24] on icon "arrow-right-arrow-left" at bounding box center [318, 22] width 8 height 9
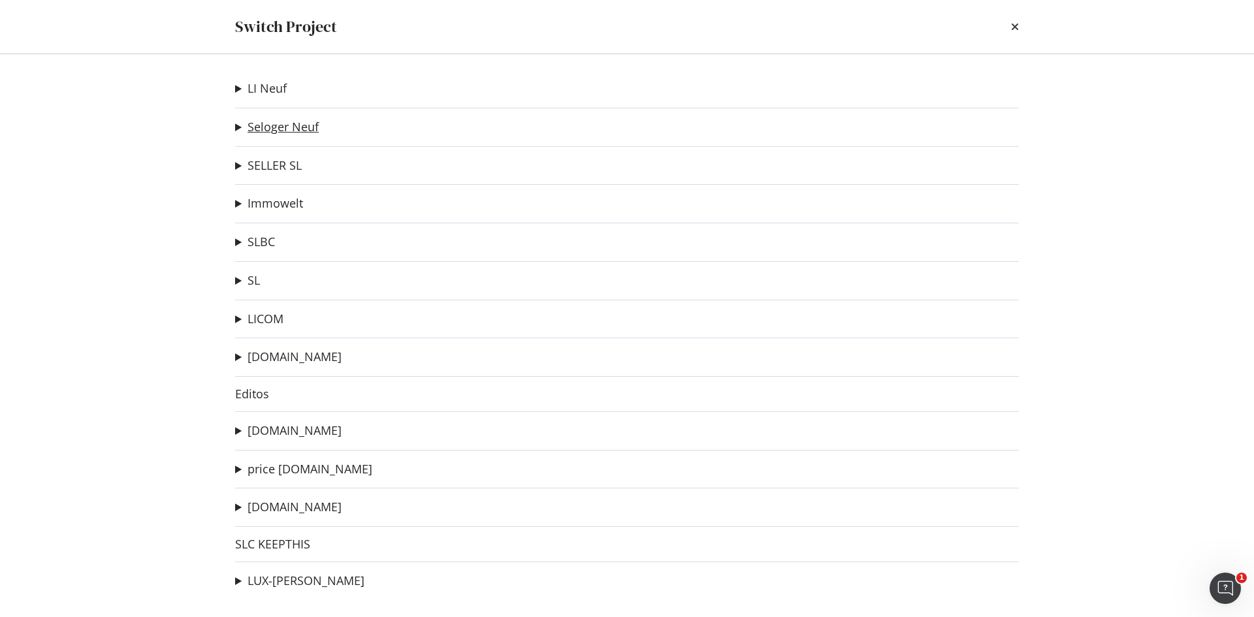
click at [284, 134] on link "Seloger Neuf" at bounding box center [283, 127] width 71 height 14
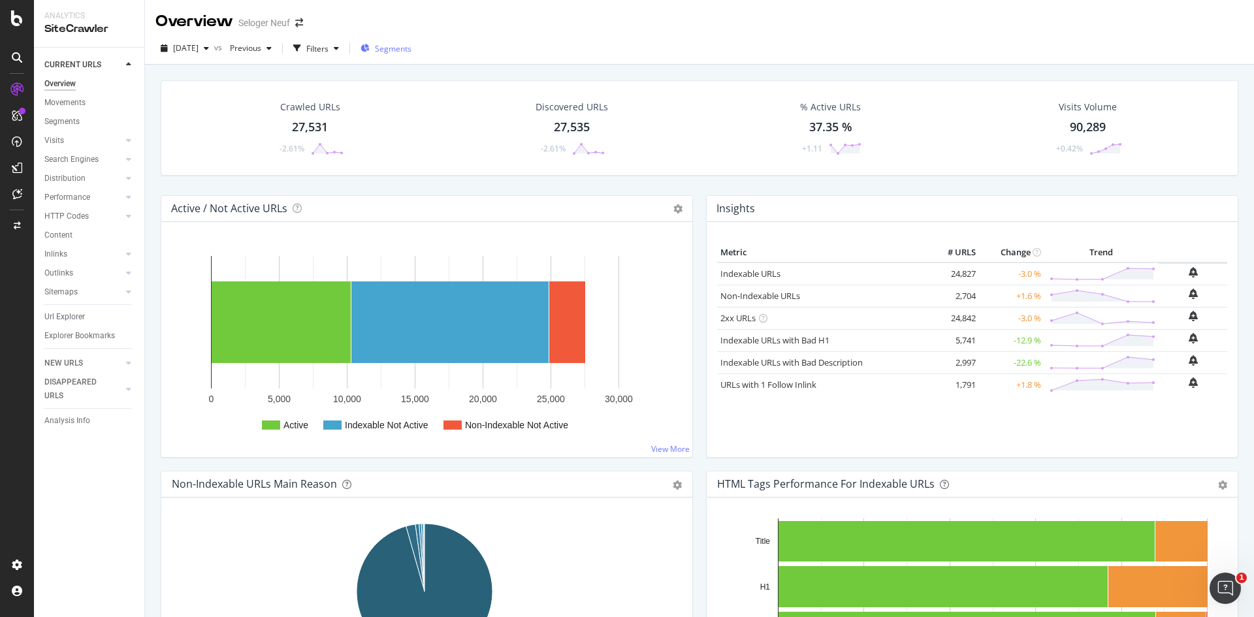
click at [412, 51] on span "Segments" at bounding box center [393, 48] width 37 height 11
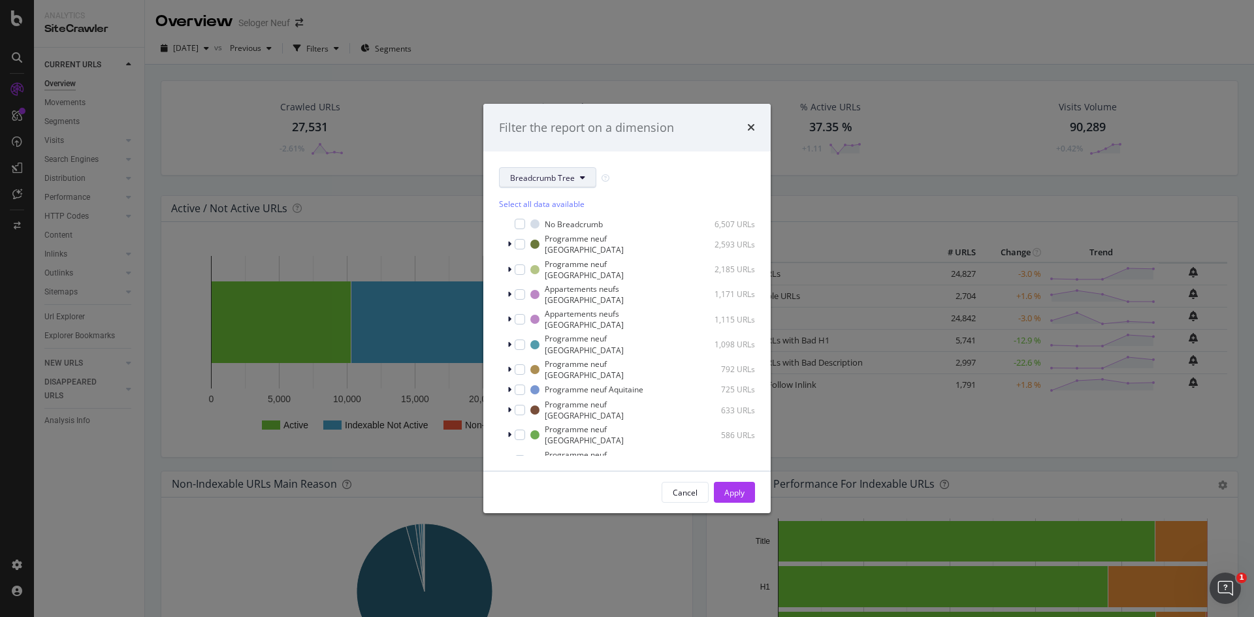
click at [576, 184] on button "Breadcrumb Tree" at bounding box center [547, 177] width 97 height 21
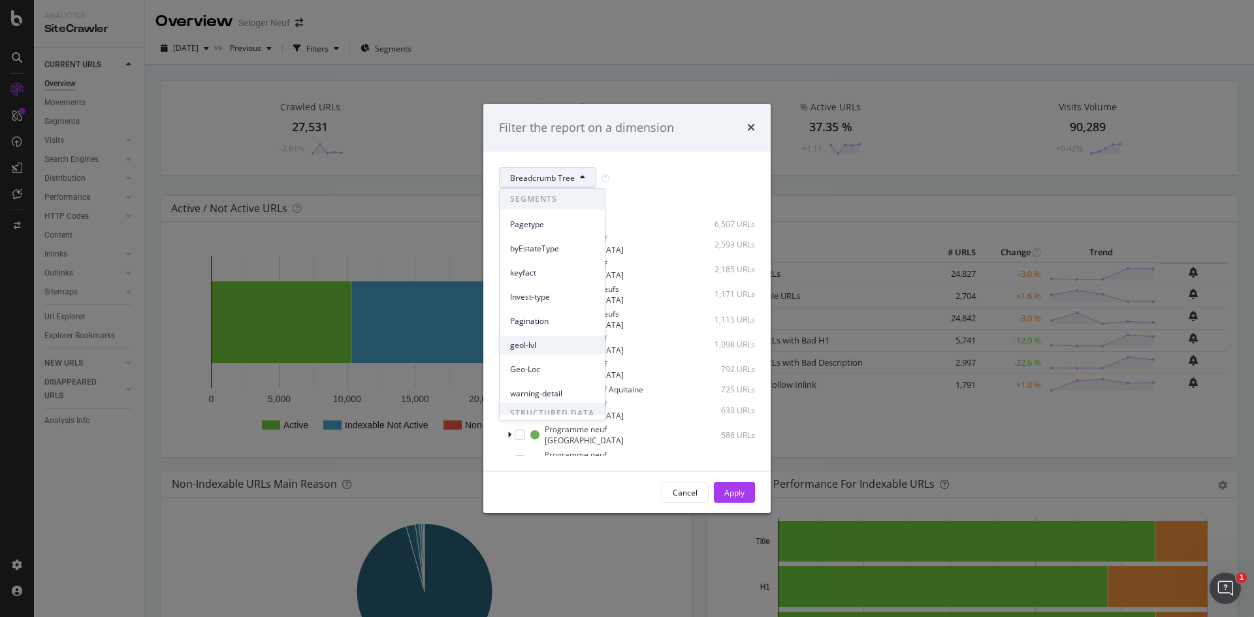
click at [531, 346] on span "geol-lvl" at bounding box center [552, 346] width 84 height 12
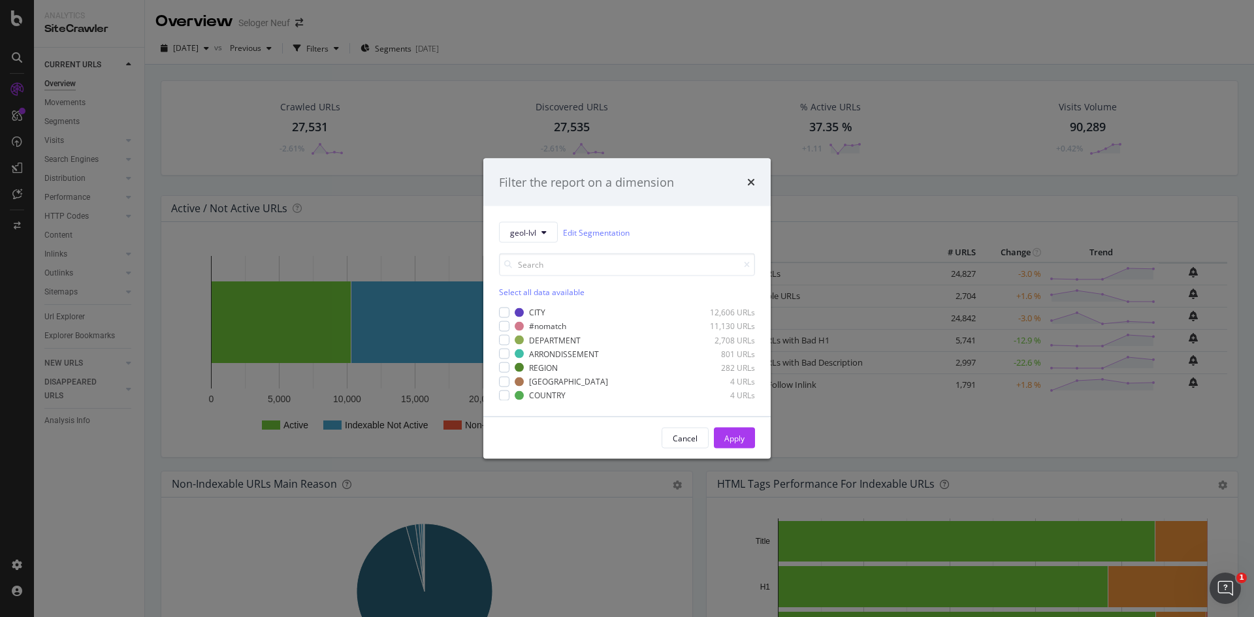
click at [670, 69] on div "Filter the report on a dimension geol-lvl Edit Segmentation Select all data ava…" at bounding box center [627, 308] width 1254 height 617
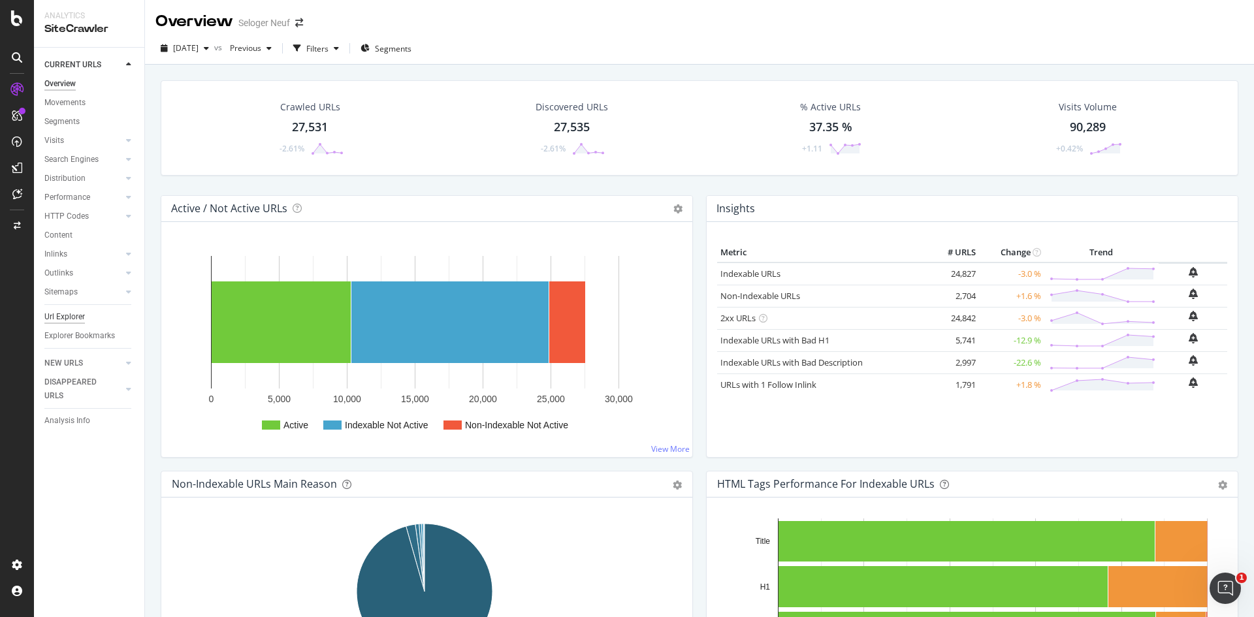
click at [79, 323] on div "Url Explorer" at bounding box center [64, 317] width 41 height 14
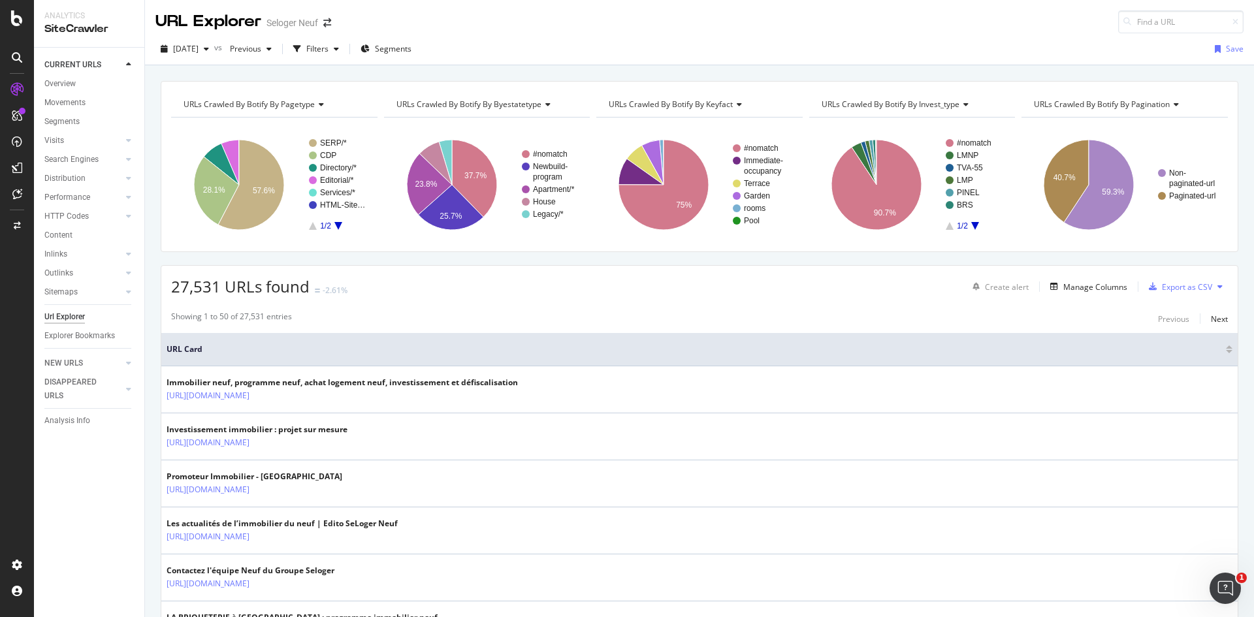
click at [536, 106] on span "URLs Crawled By Botify By byestatetype" at bounding box center [469, 104] width 145 height 11
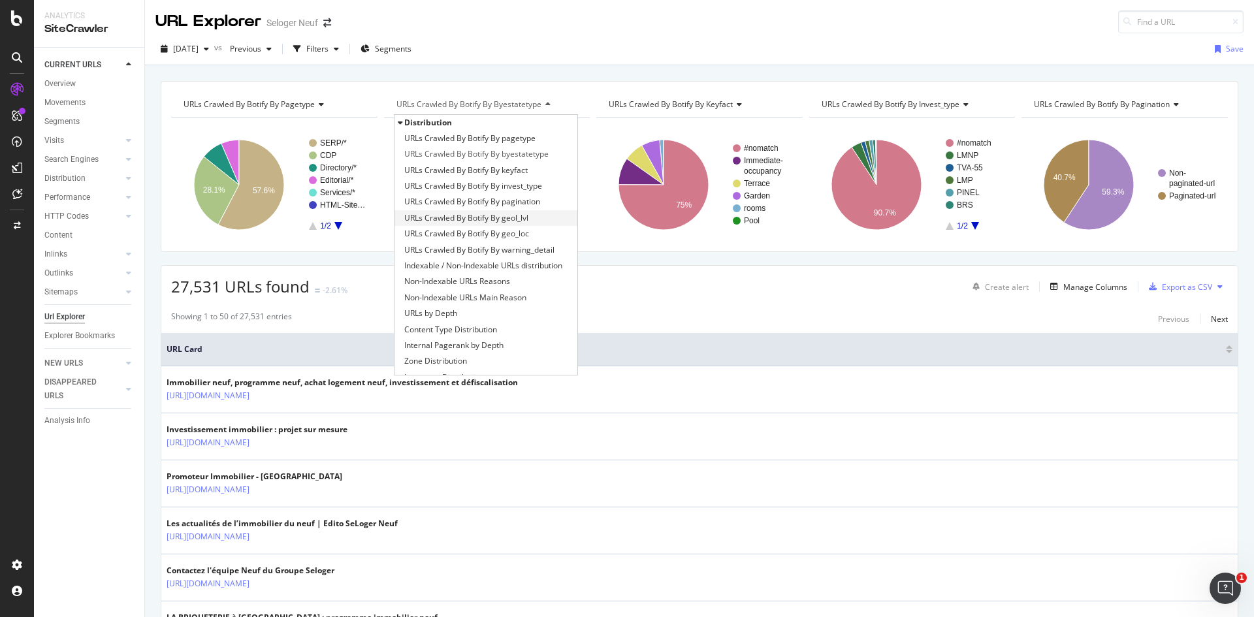
click at [528, 219] on div "URLs Crawled By Botify By geol_lvl" at bounding box center [487, 218] width 184 height 16
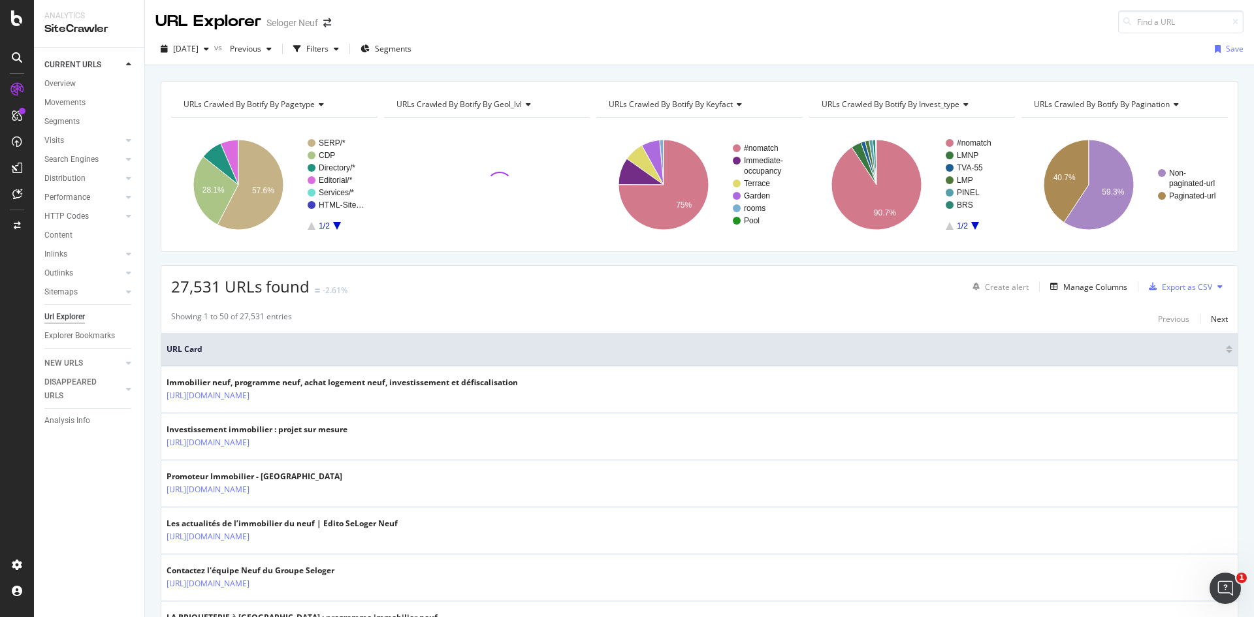
click at [736, 105] on icon at bounding box center [737, 105] width 9 height 8
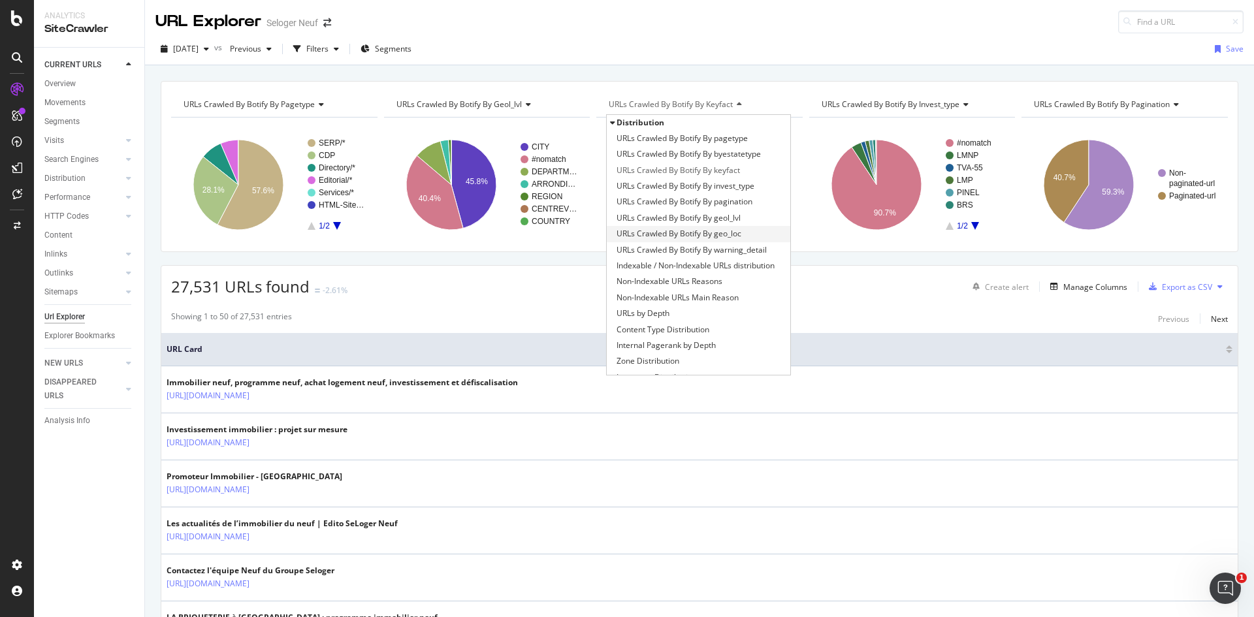
click at [730, 235] on span "URLs Crawled By Botify By geo_loc" at bounding box center [679, 233] width 125 height 13
